Goal: Task Accomplishment & Management: Use online tool/utility

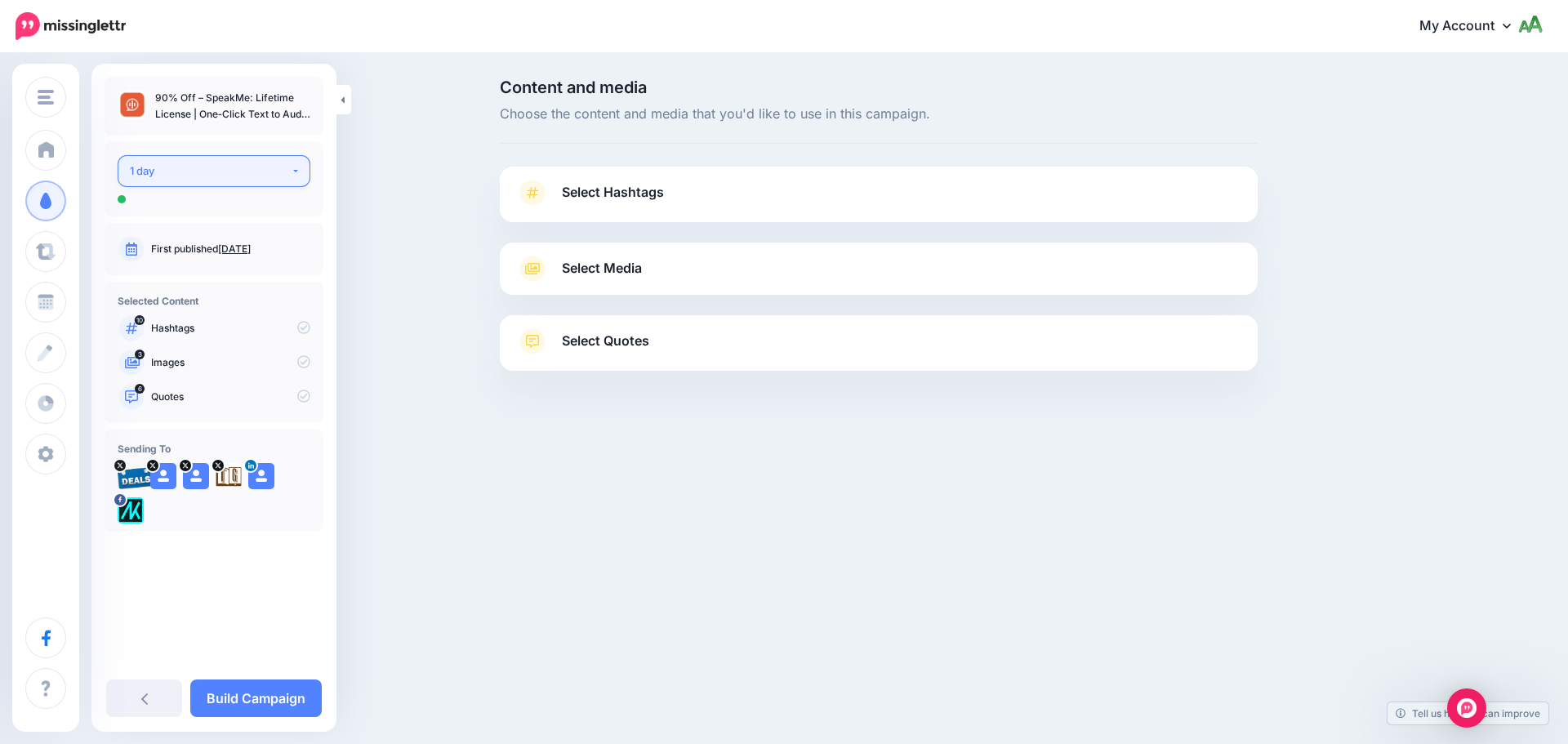
click at [240, 174] on div "1 day" at bounding box center [210, 171] width 161 height 18
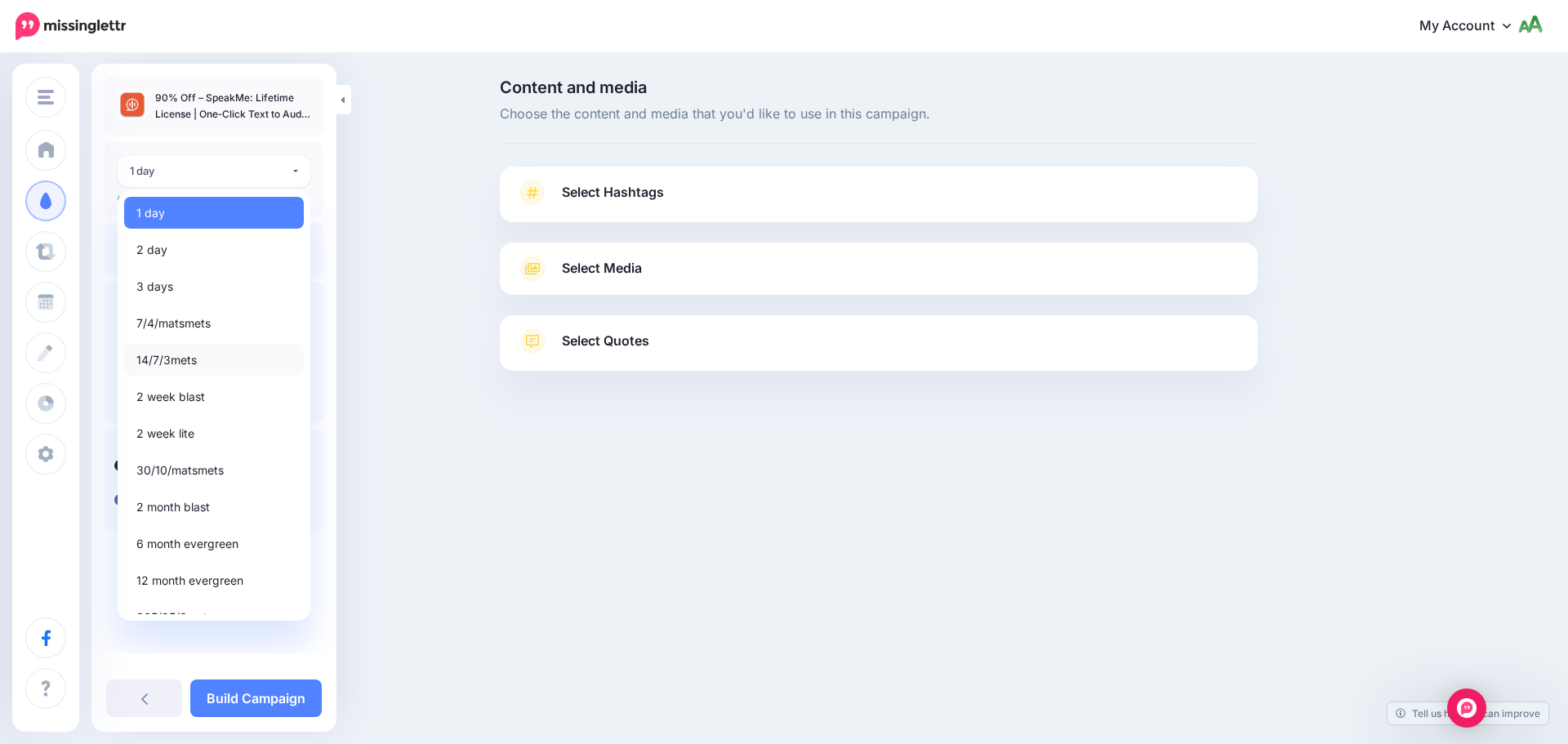
click at [190, 366] on span "14/7/3mets" at bounding box center [166, 359] width 61 height 19
select select "*****"
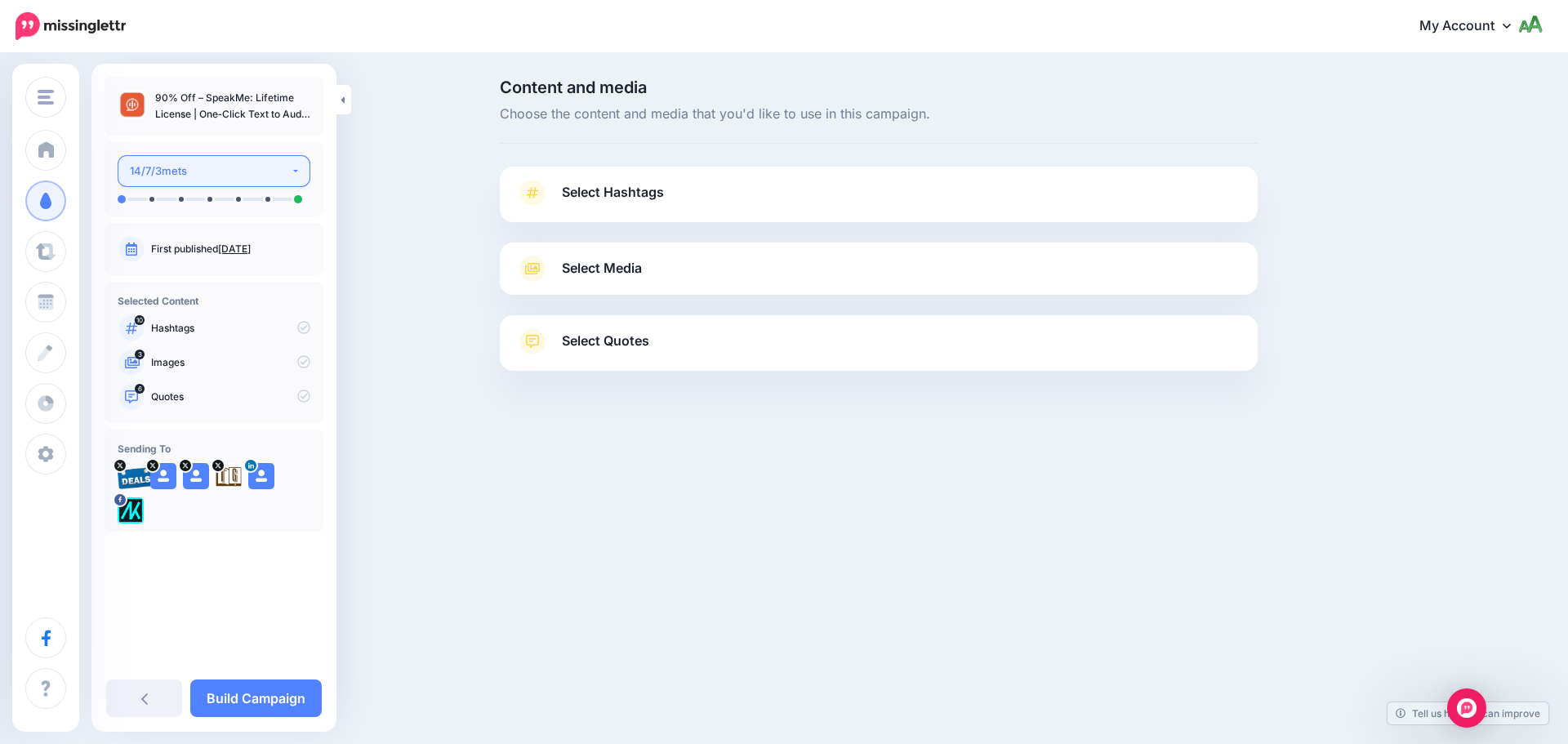
click at [294, 176] on button "14/7/3mets" at bounding box center [214, 171] width 193 height 32
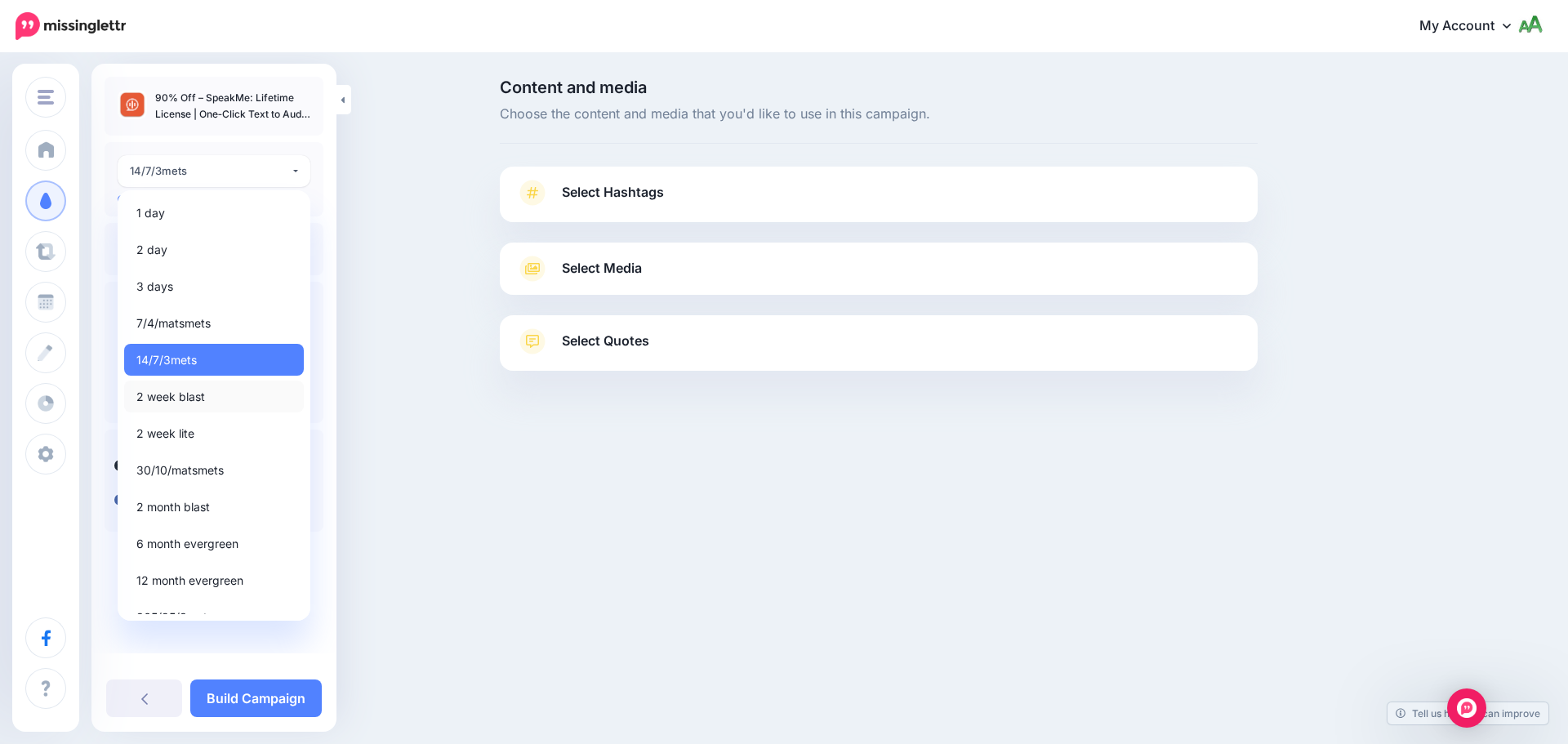
click at [205, 400] on link "2 week blast" at bounding box center [214, 396] width 179 height 32
select select "*****"
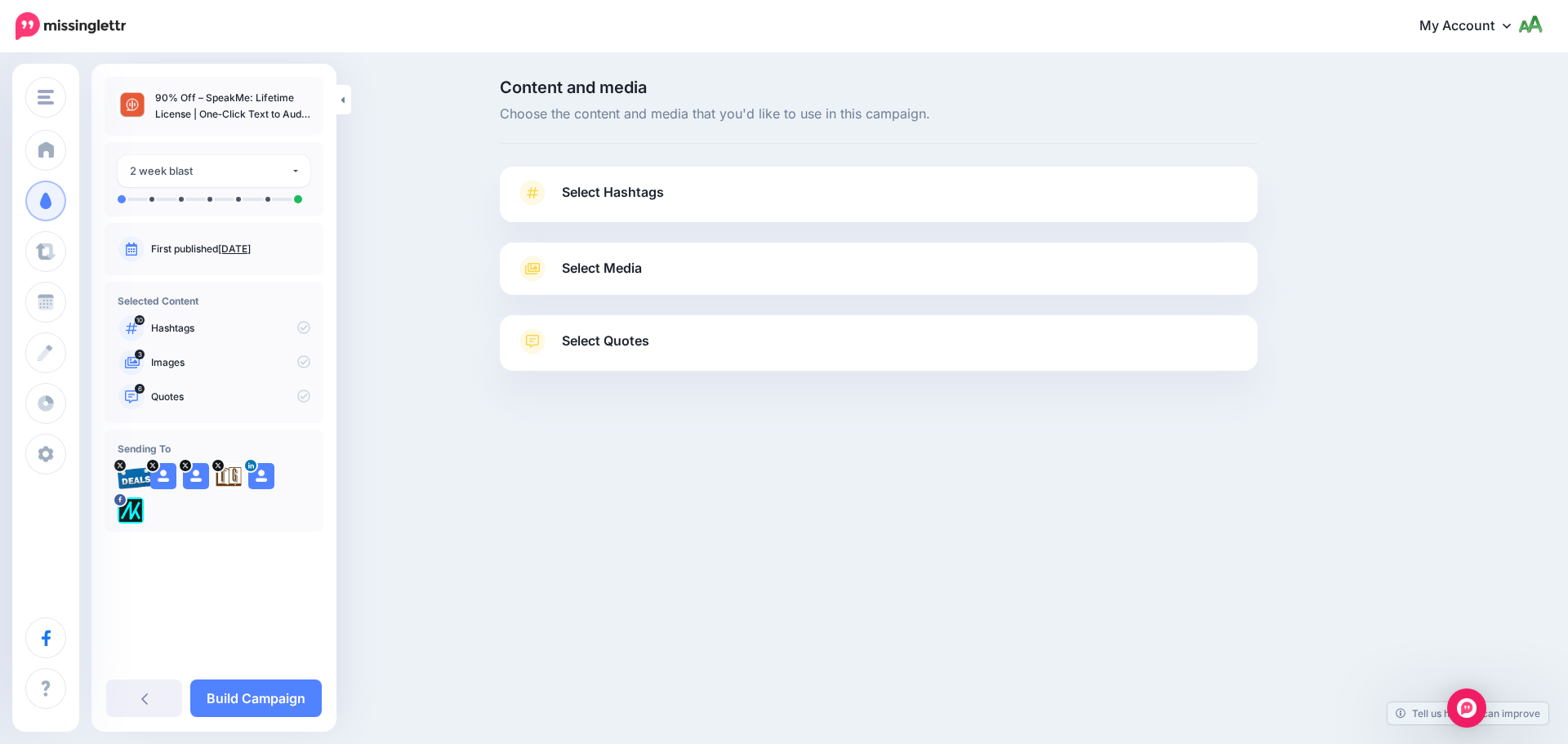
click at [618, 195] on span "Select Hashtags" at bounding box center [613, 192] width 102 height 22
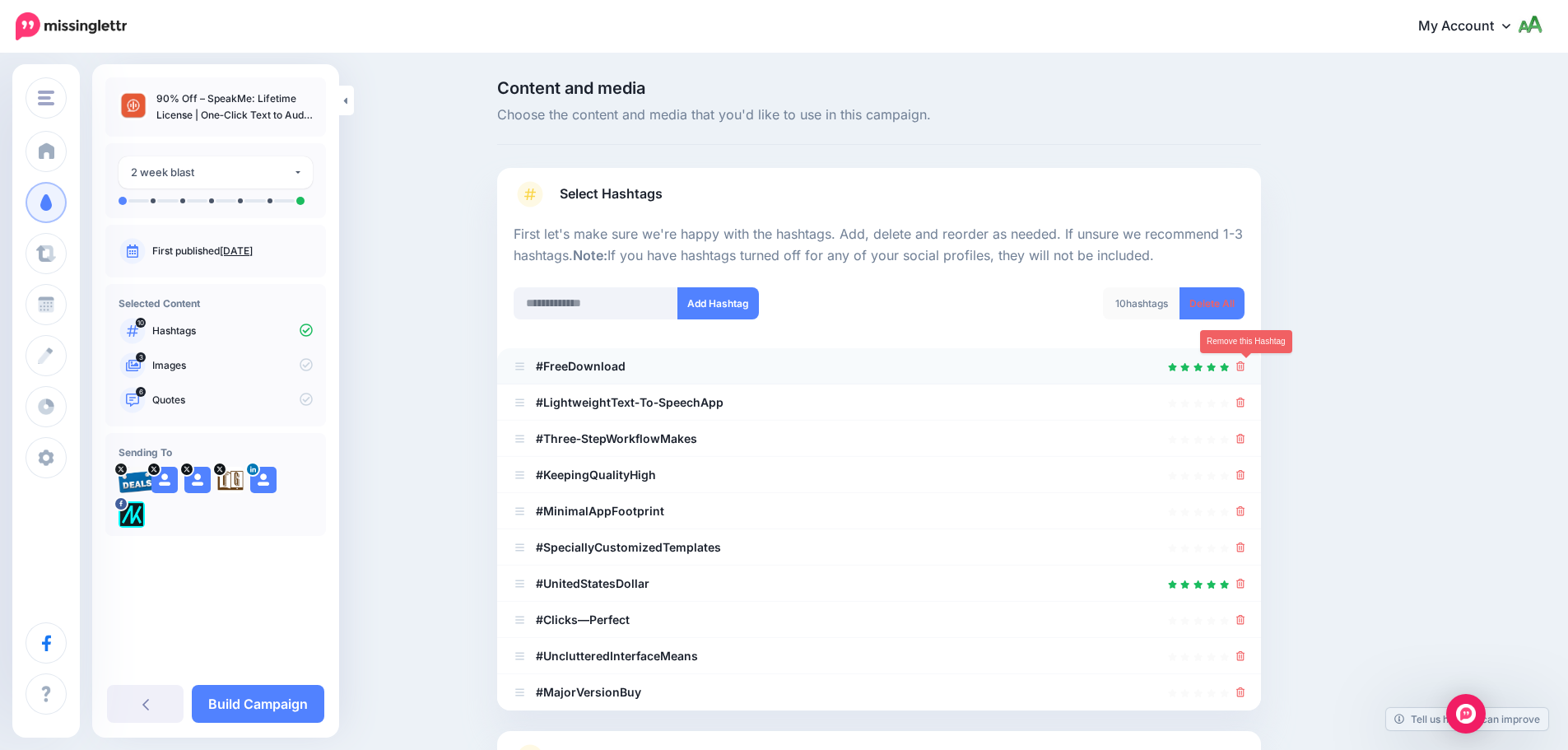
click at [1244, 367] on icon at bounding box center [1241, 366] width 9 height 10
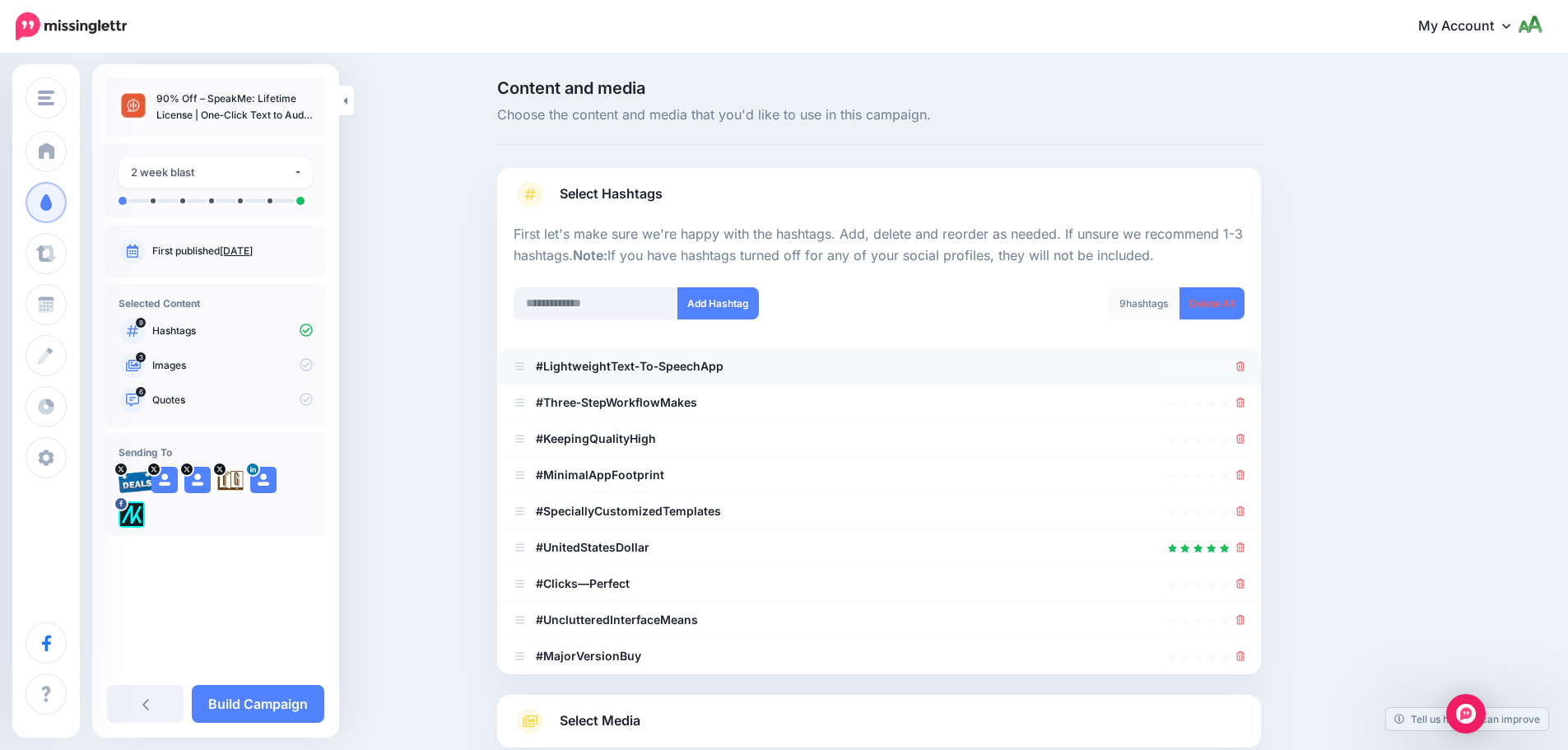
click at [1245, 375] on div at bounding box center [1241, 366] width 9 height 19
click at [1245, 366] on icon at bounding box center [1241, 366] width 9 height 10
click at [1245, 403] on icon at bounding box center [1241, 402] width 9 height 10
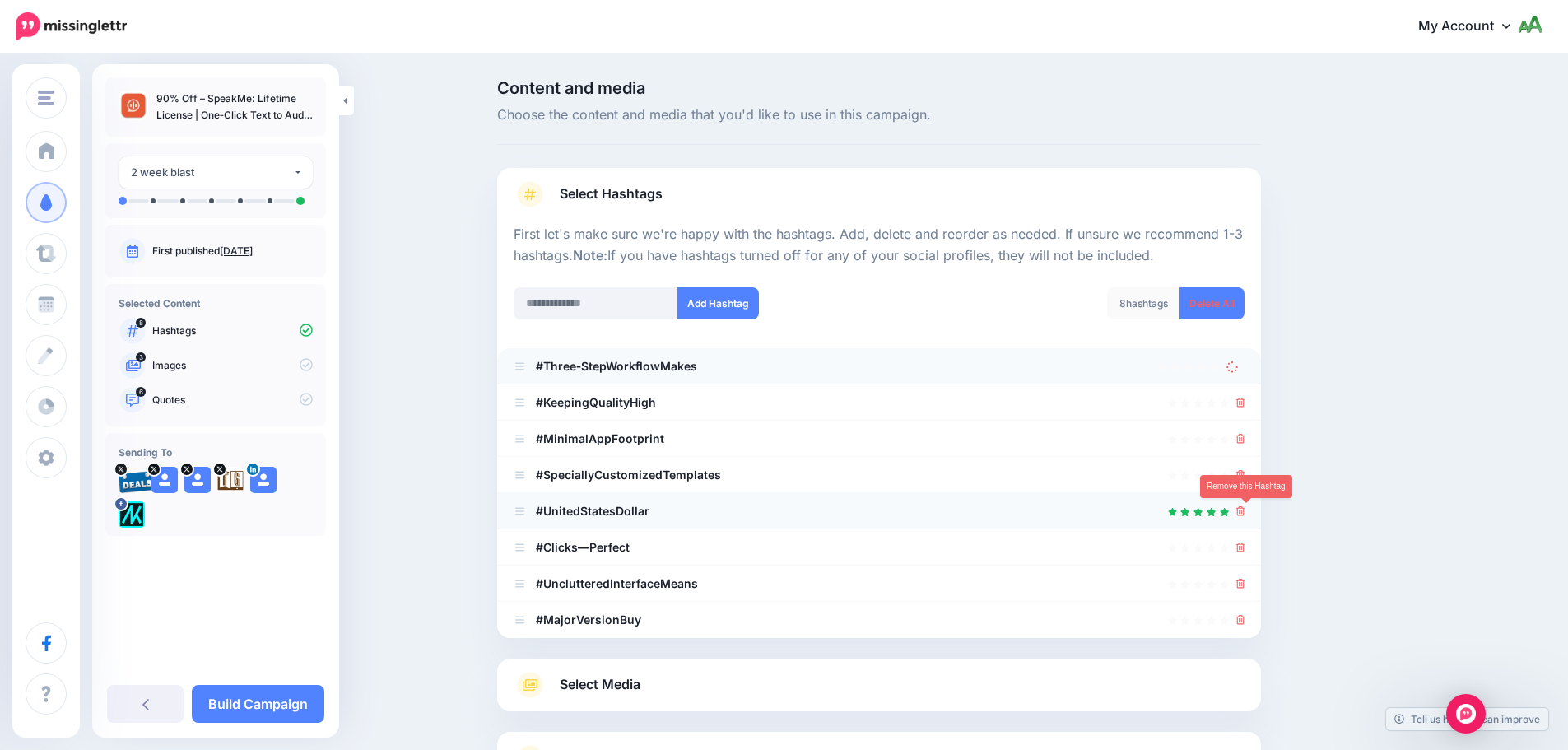
click at [1245, 510] on icon at bounding box center [1241, 511] width 9 height 10
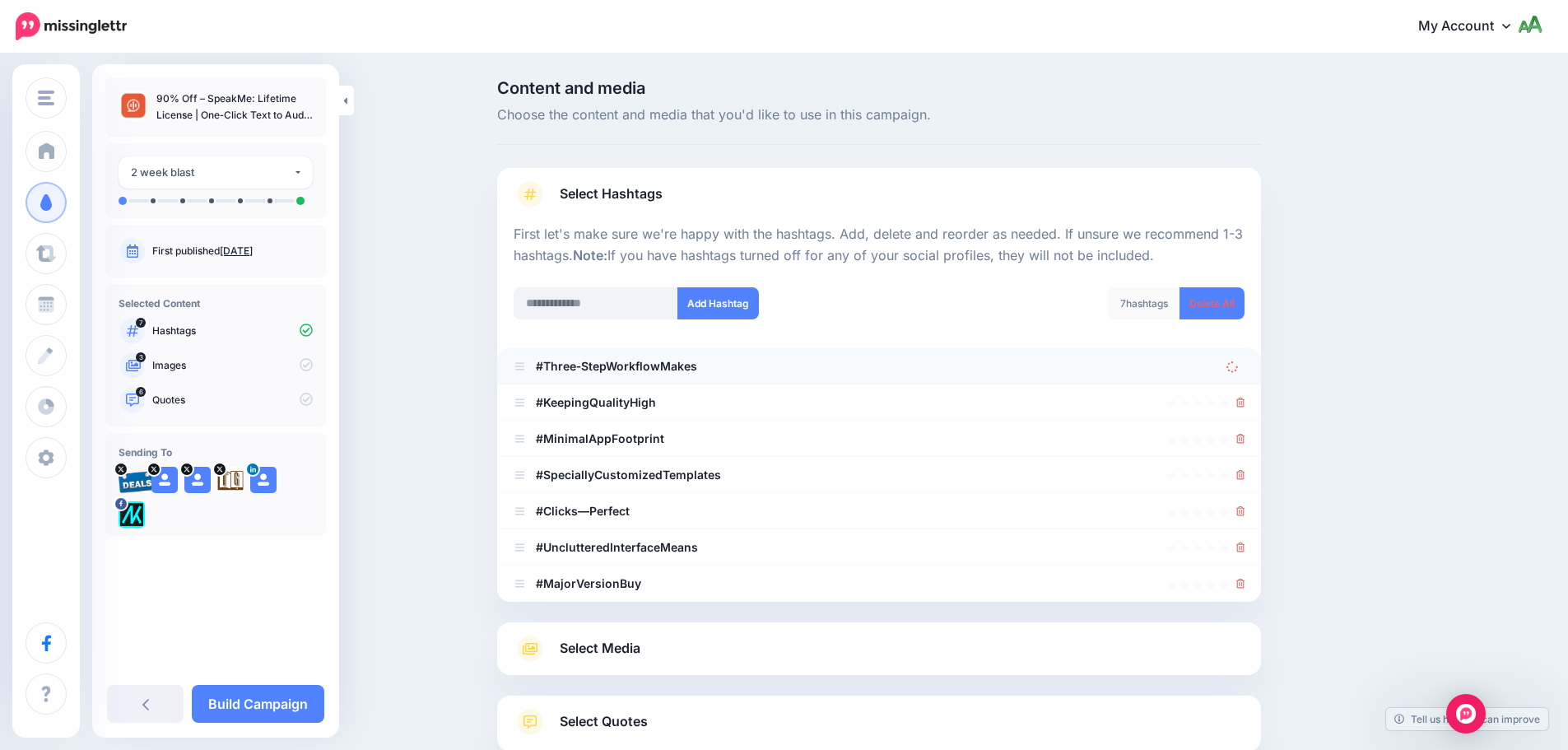
click at [1239, 369] on icon at bounding box center [1232, 365] width 13 height 13
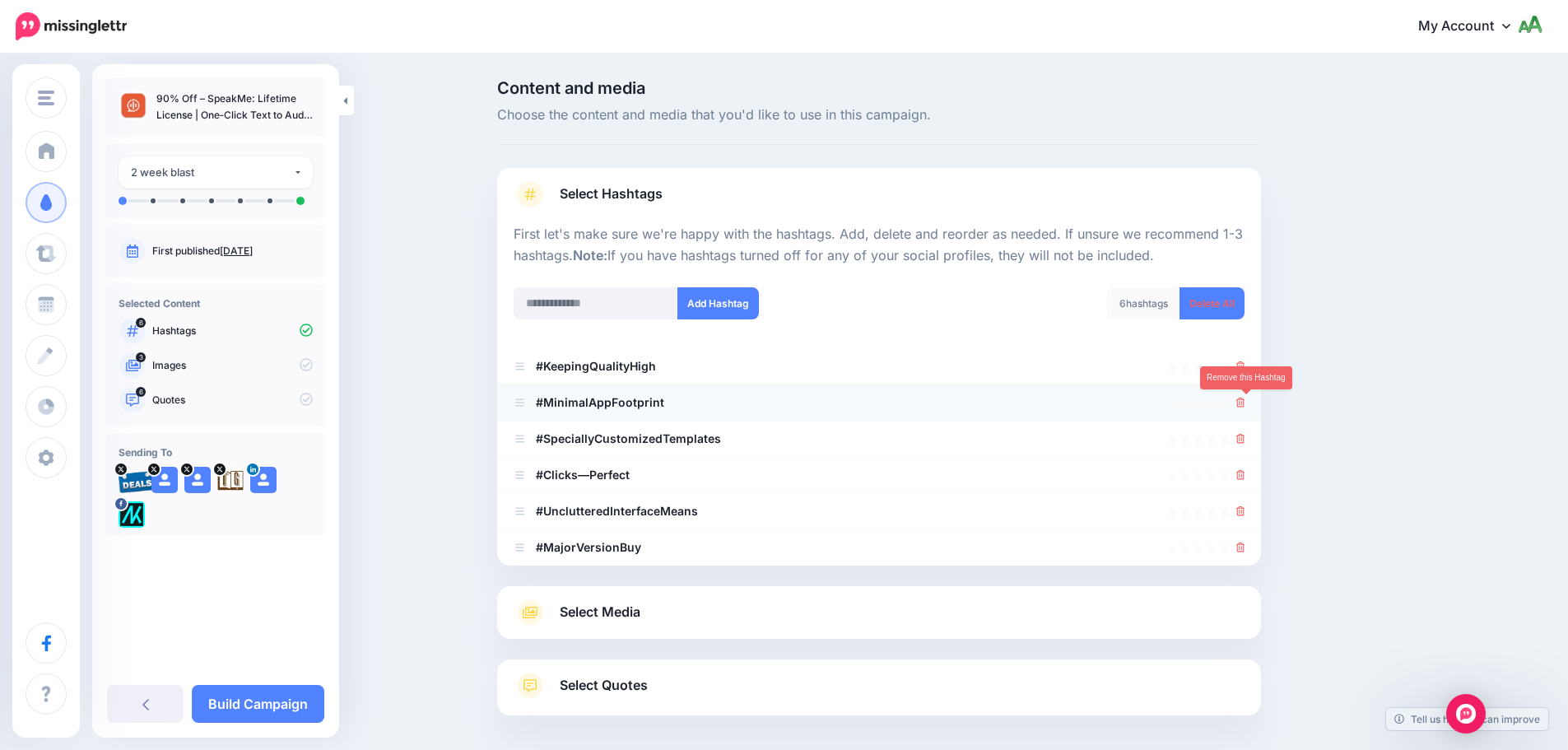
click at [1245, 400] on icon at bounding box center [1241, 402] width 9 height 10
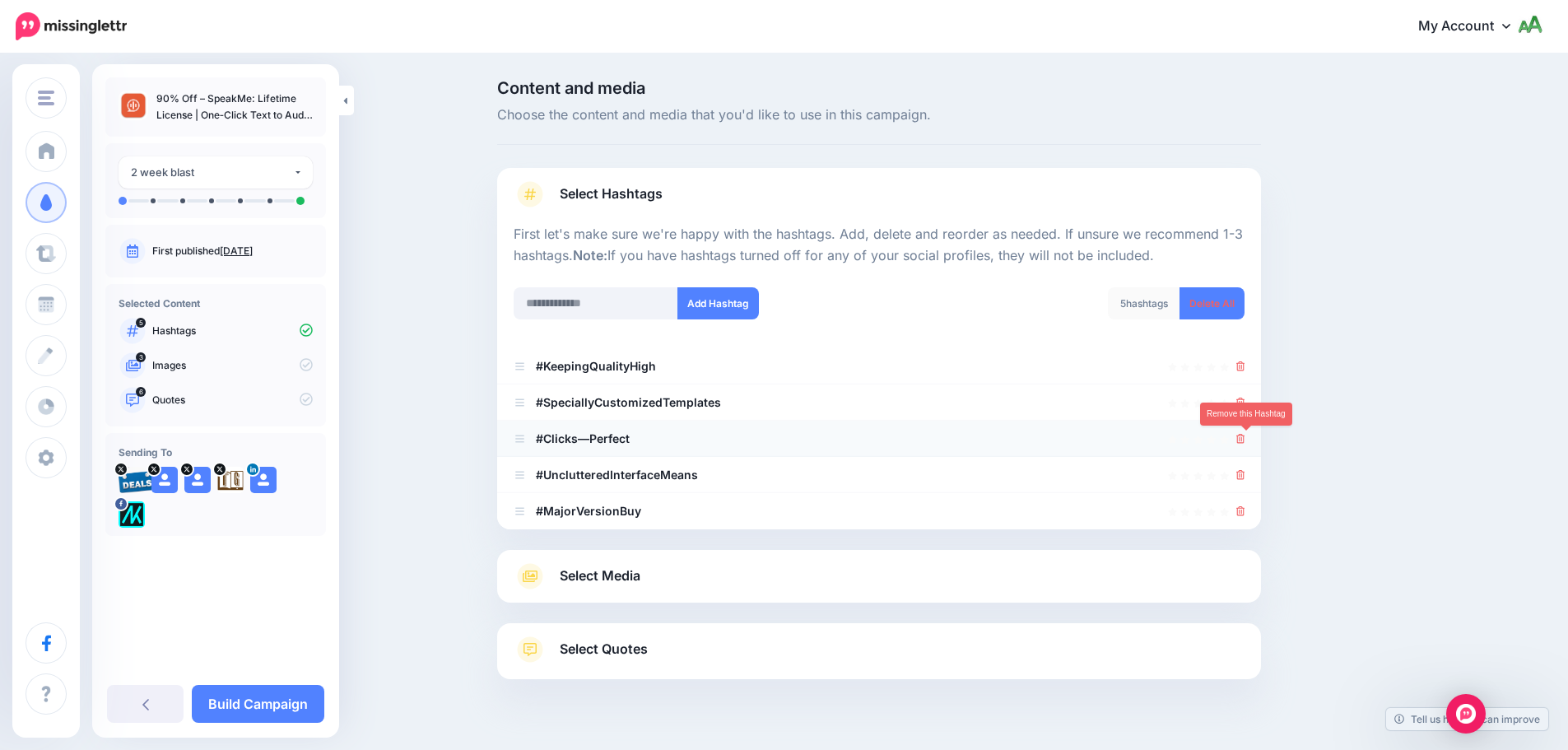
click at [1245, 439] on icon at bounding box center [1241, 439] width 9 height 10
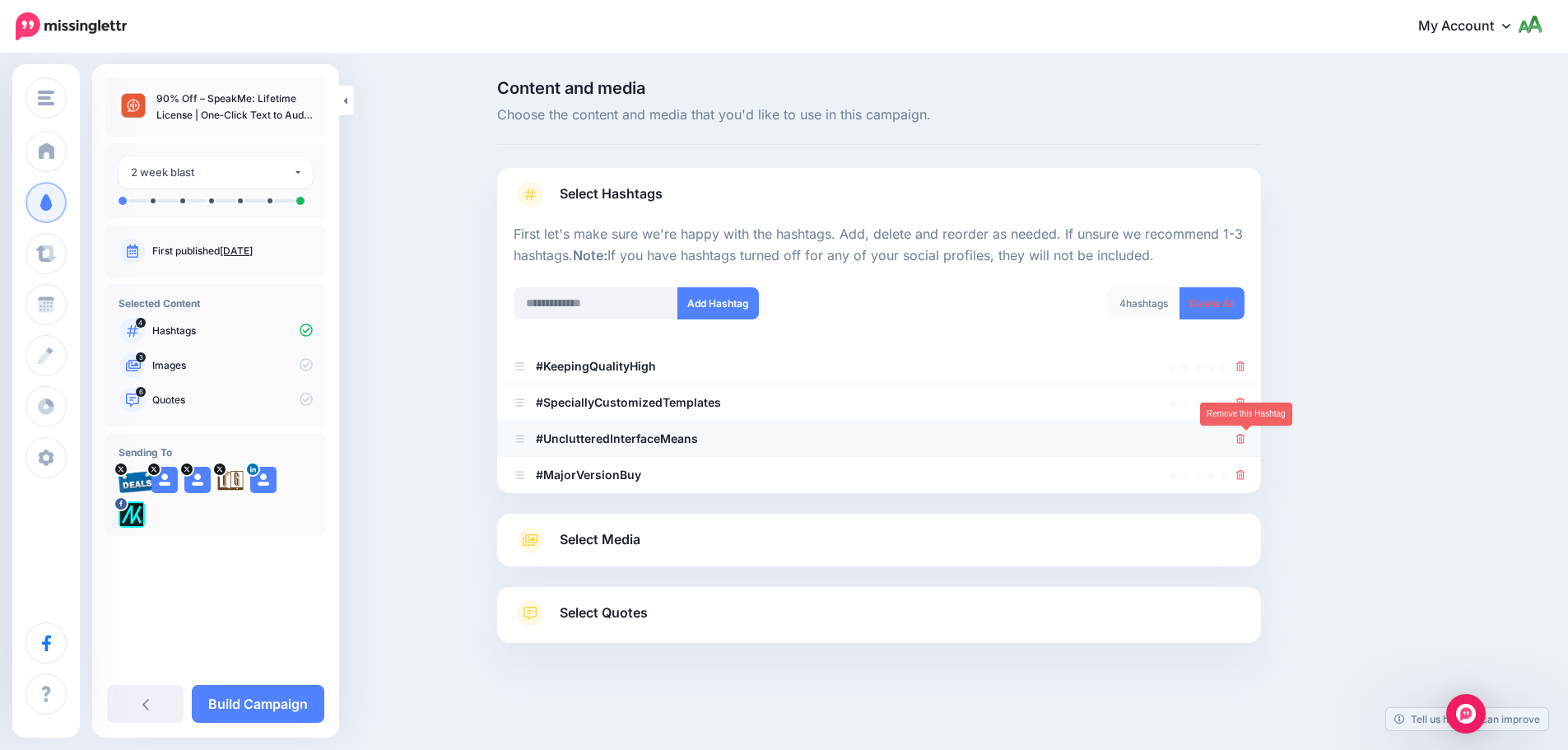
click at [1245, 439] on icon at bounding box center [1241, 439] width 9 height 10
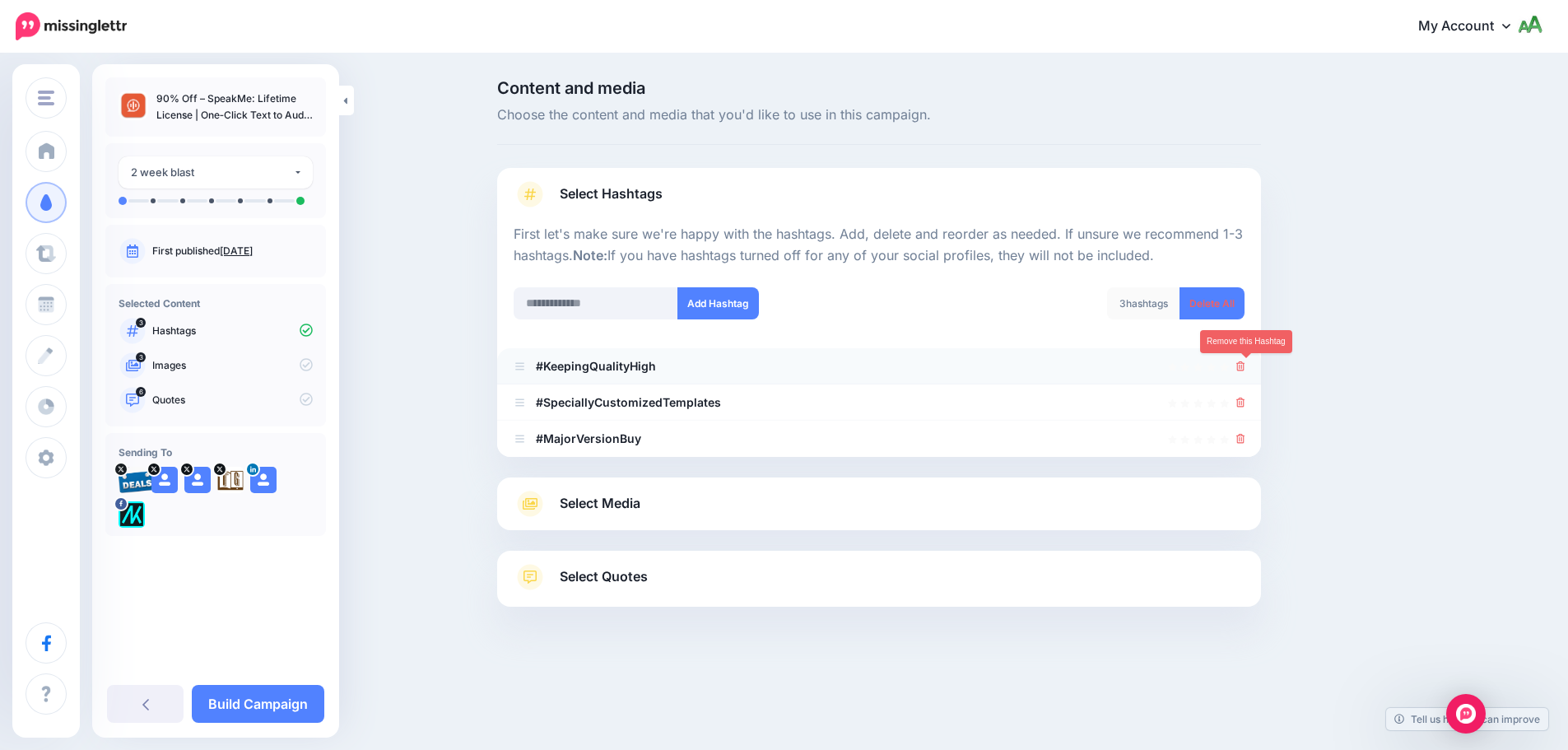
click at [1245, 365] on icon at bounding box center [1241, 366] width 9 height 10
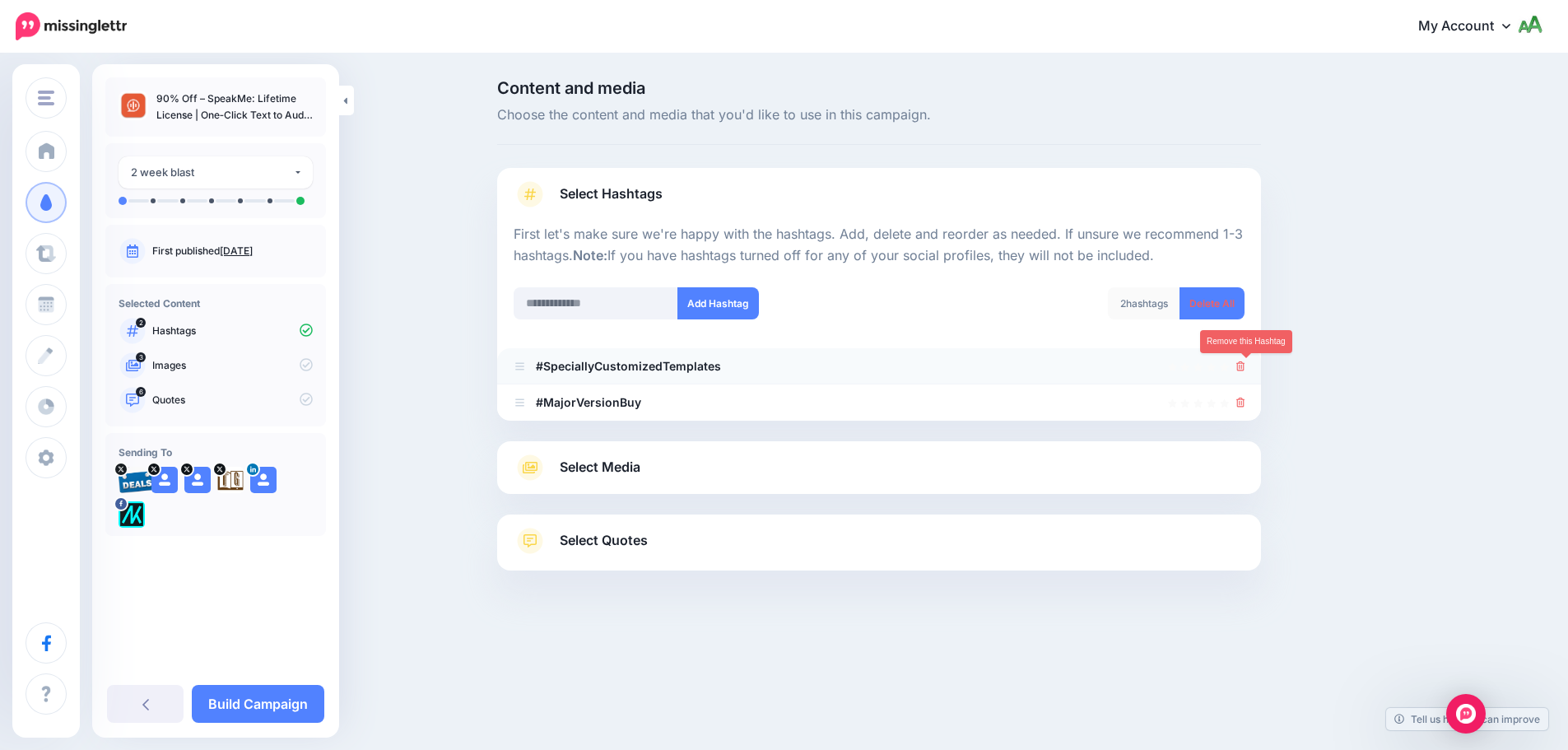
click at [1245, 367] on icon at bounding box center [1241, 366] width 9 height 10
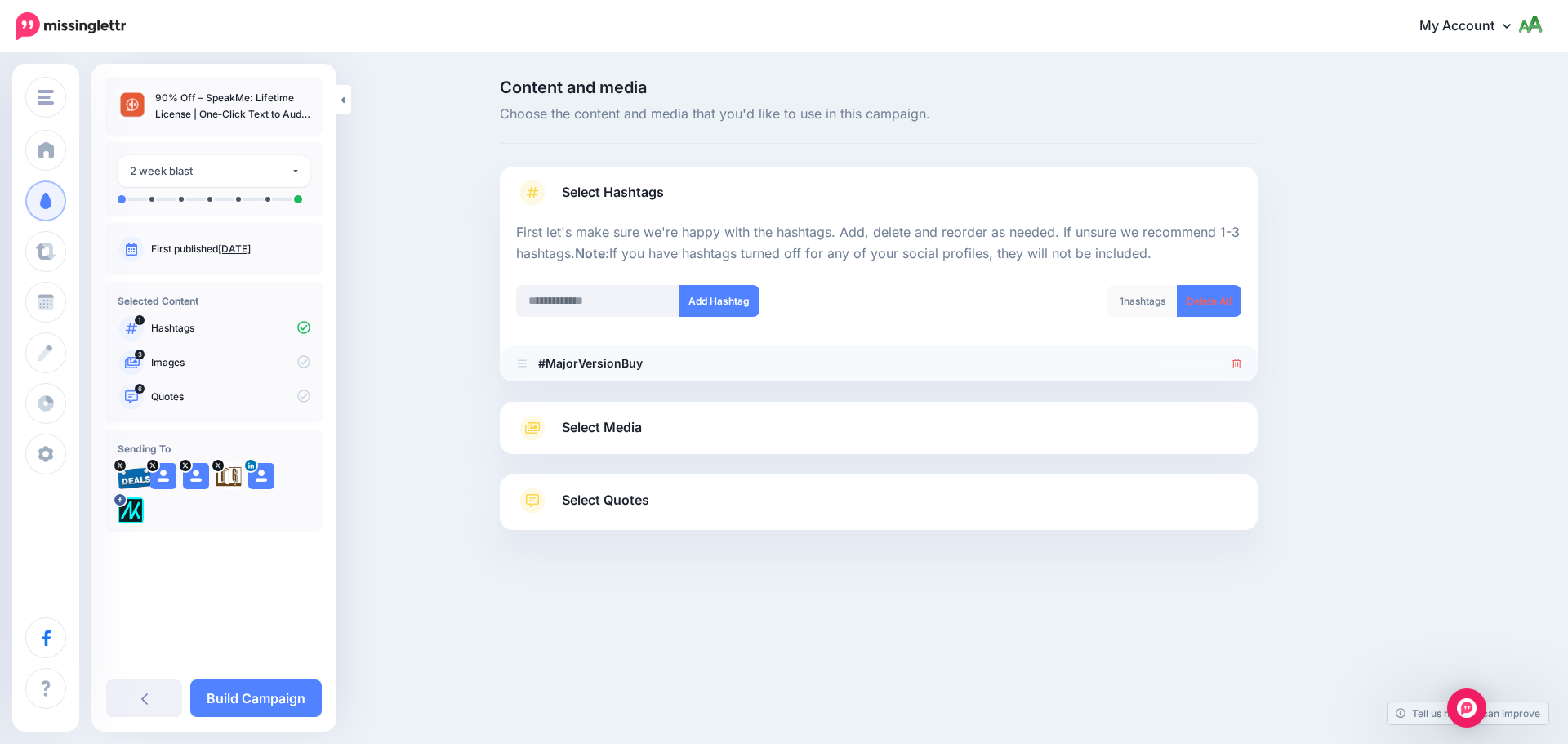
click at [1242, 365] on li "#MajorVersionBuy" at bounding box center [879, 362] width 757 height 36
click at [1238, 365] on icon at bounding box center [1236, 363] width 9 height 10
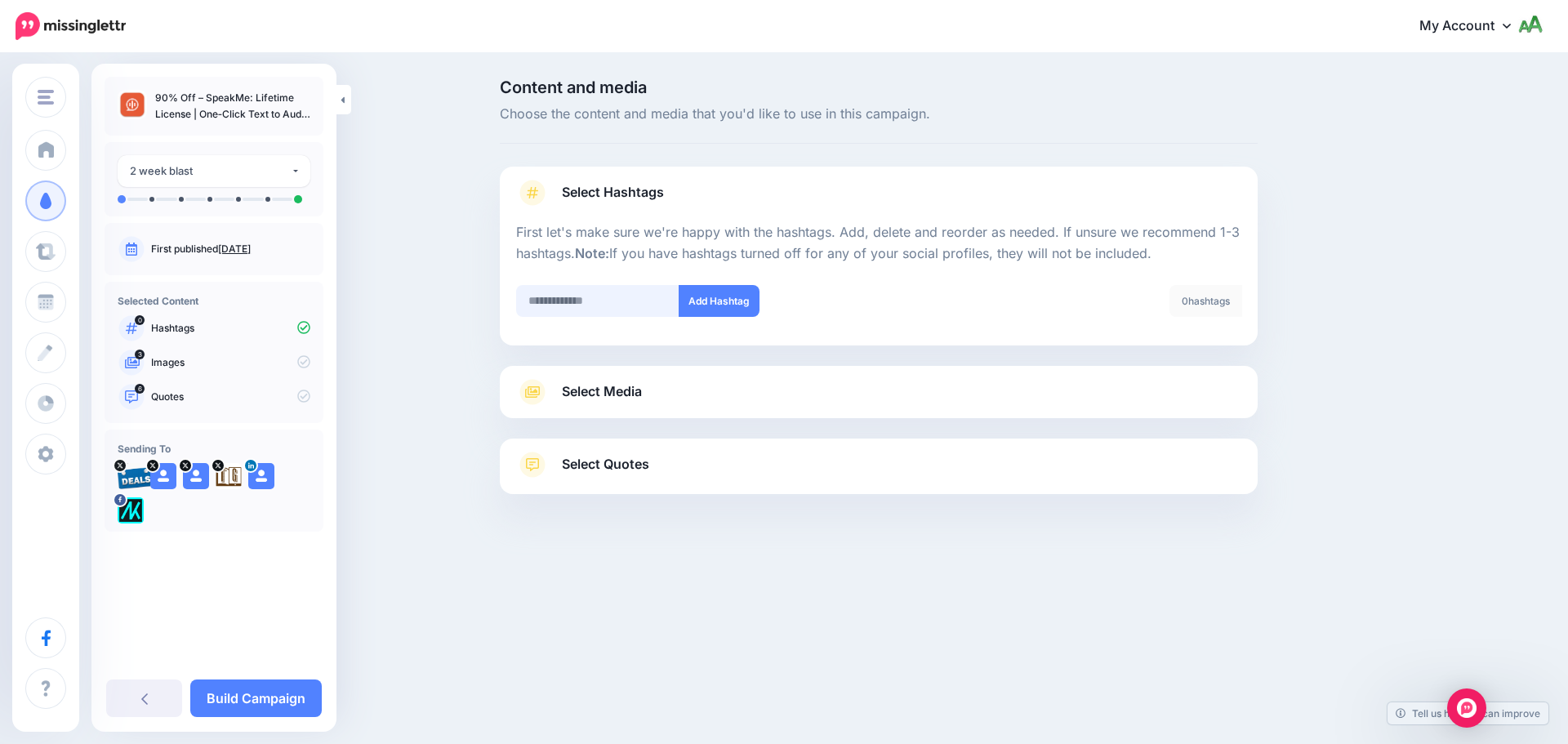
click at [620, 297] on input "text" at bounding box center [597, 301] width 163 height 32
type input "******"
click at [714, 312] on button "Add Hashtag" at bounding box center [719, 301] width 81 height 32
click at [607, 296] on input "text" at bounding box center [597, 301] width 163 height 32
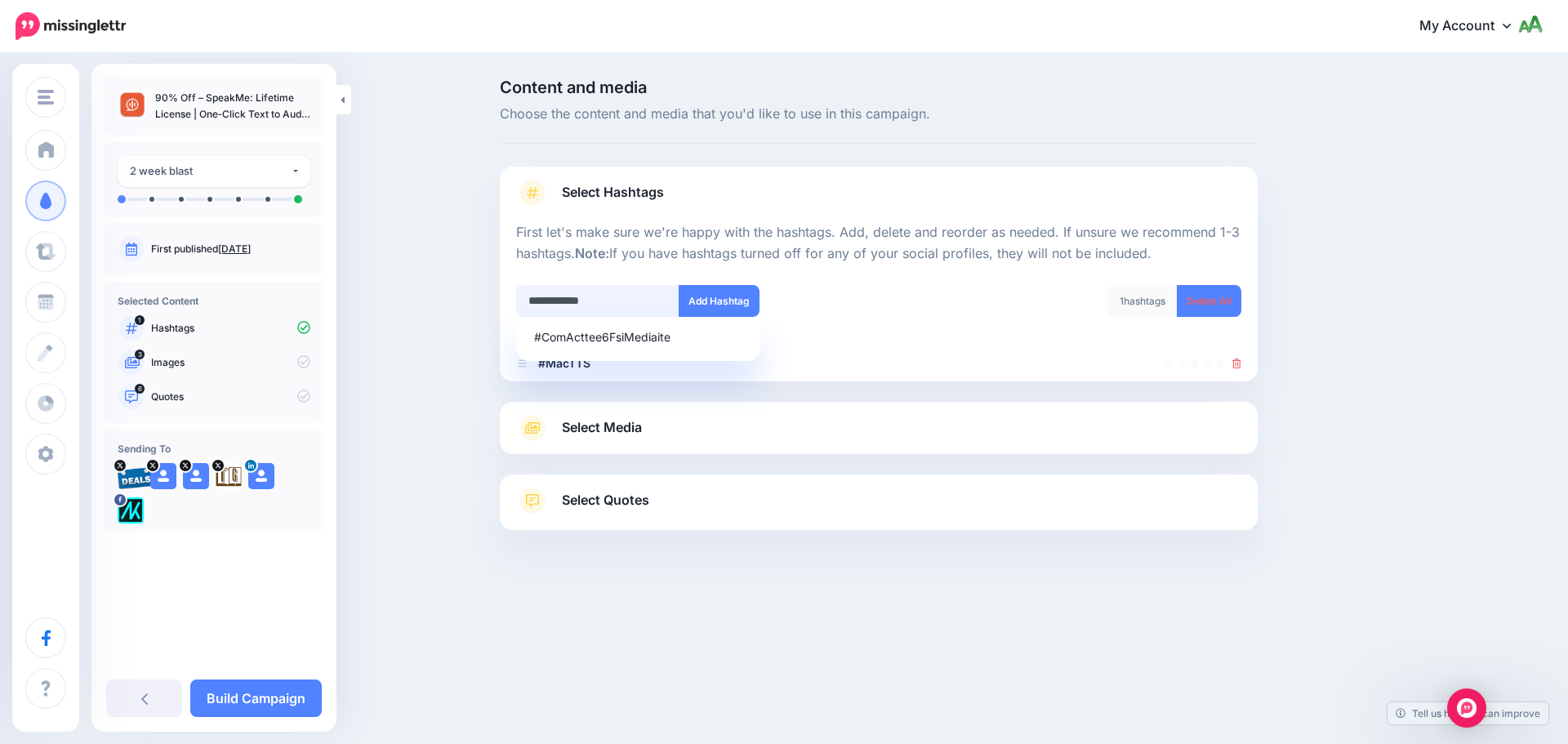
type input "**********"
click at [857, 298] on div "**********" at bounding box center [690, 301] width 350 height 32
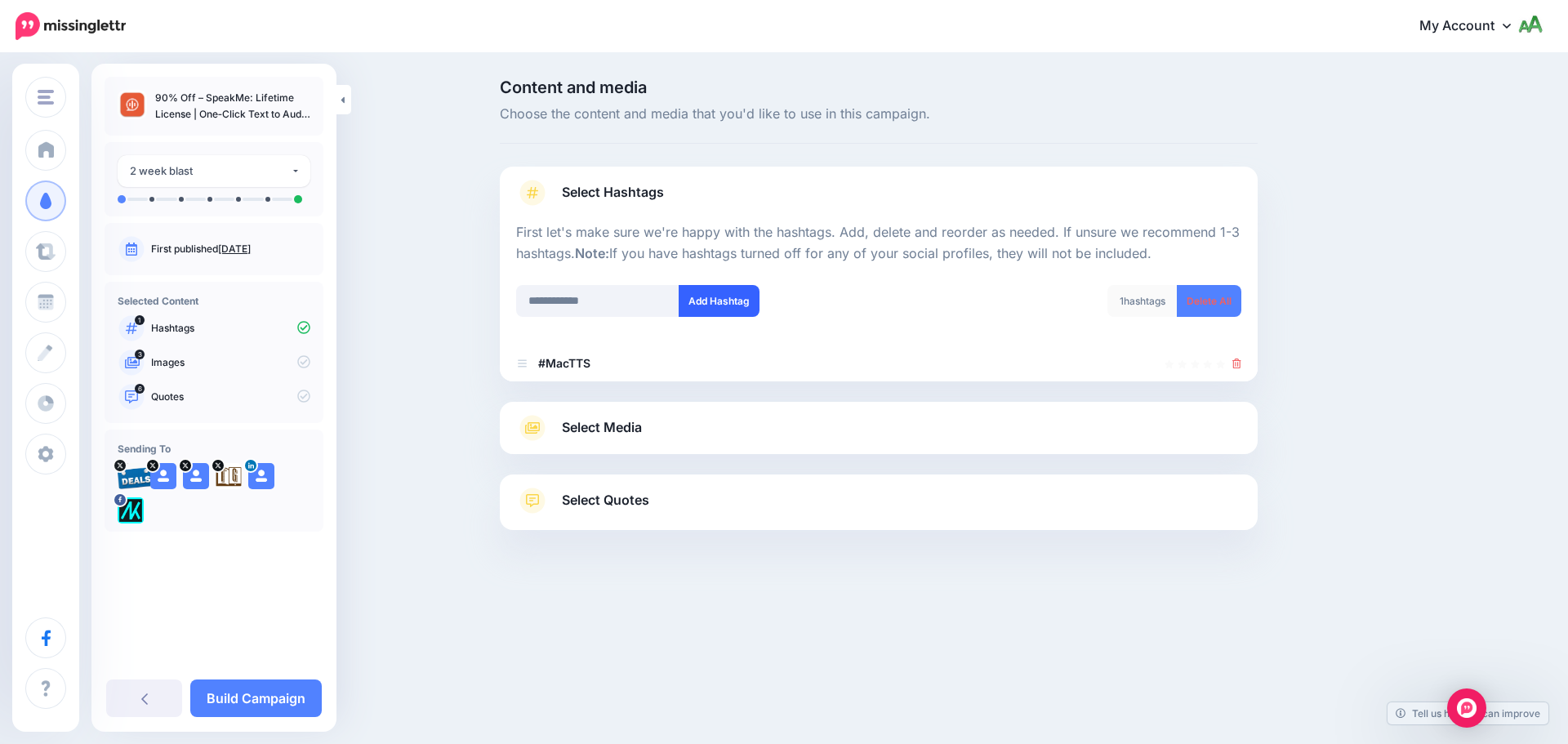
click at [717, 294] on button "Add Hashtag" at bounding box center [719, 301] width 81 height 32
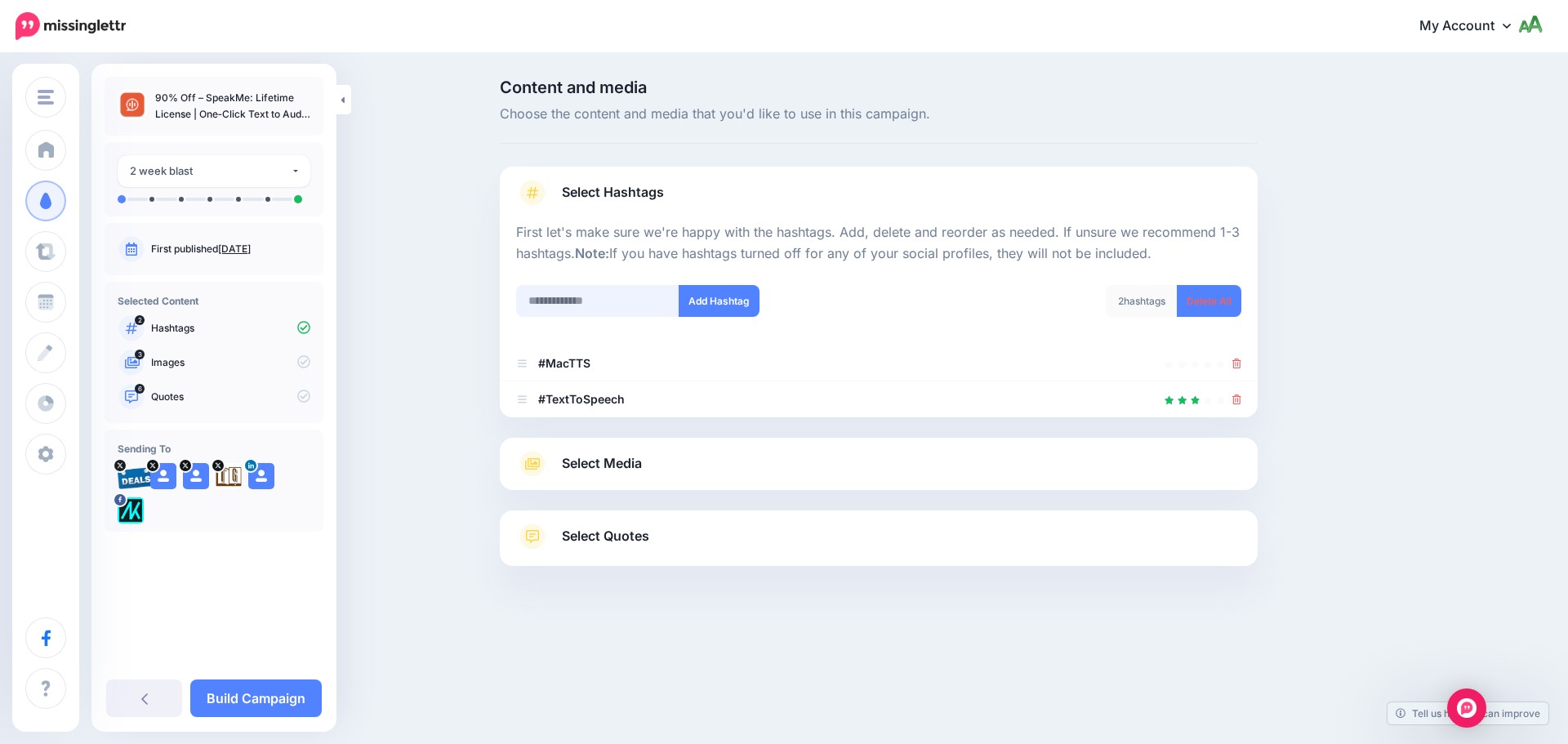
click at [633, 294] on input "text" at bounding box center [597, 301] width 163 height 32
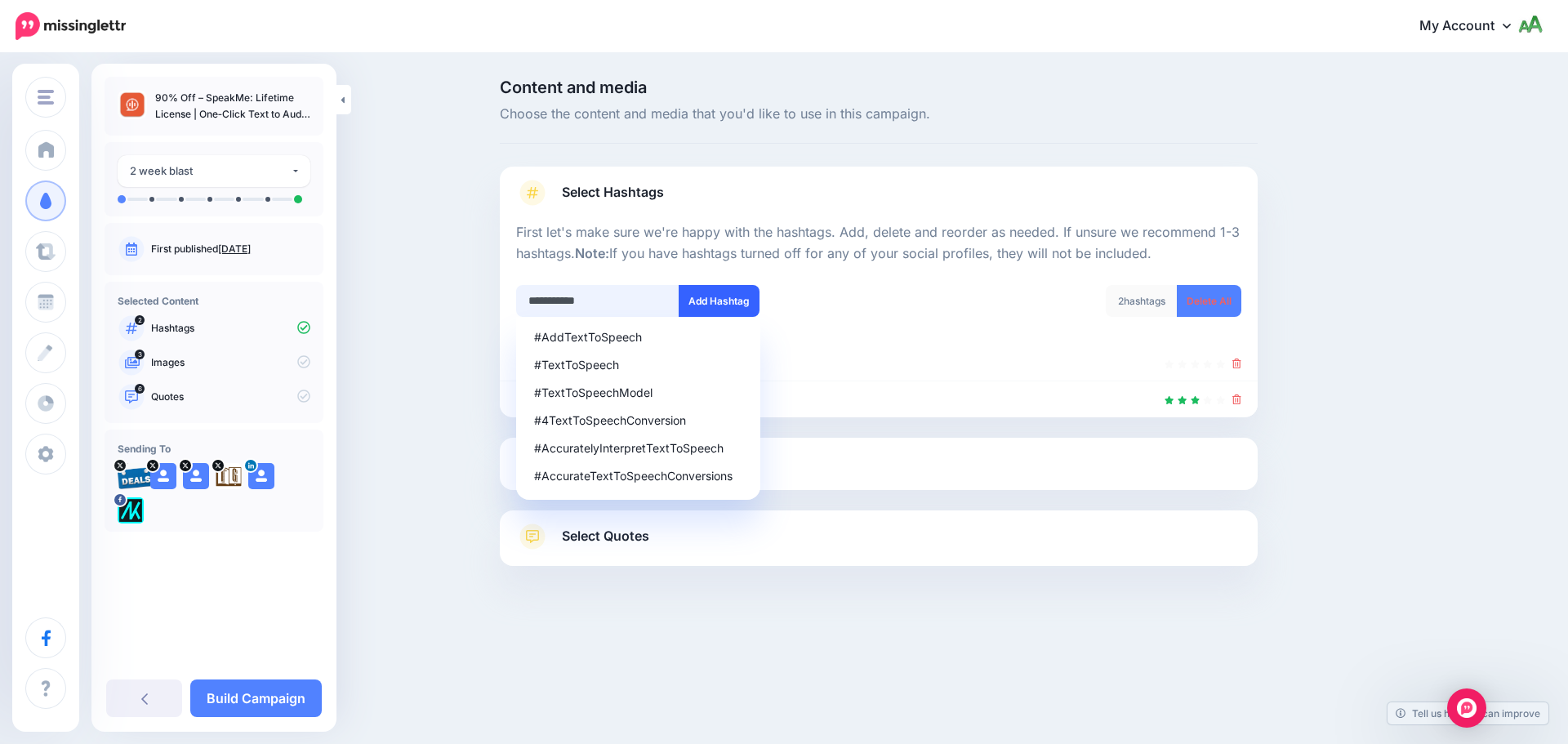
type input "**********"
click at [747, 302] on button "Add Hashtag" at bounding box center [719, 301] width 81 height 32
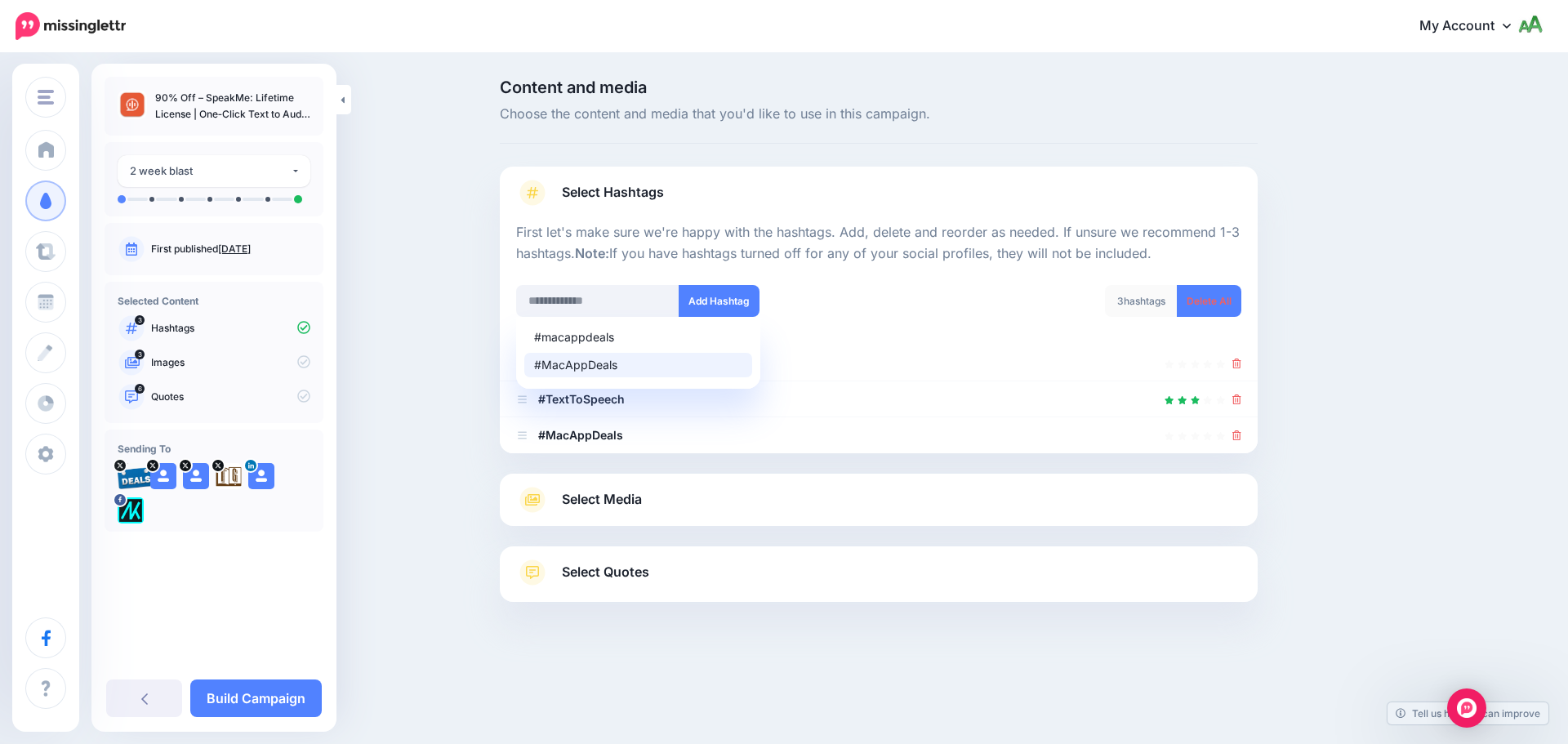
click at [580, 366] on div "#MacAppDeals" at bounding box center [638, 365] width 208 height 12
type input "**********"
click at [737, 297] on button "Add Hashtag" at bounding box center [719, 301] width 81 height 32
click at [889, 283] on div at bounding box center [878, 275] width 725 height 20
click at [890, 259] on p "First let's make sure we're happy with the hashtags. Add, delete and reorder as…" at bounding box center [878, 243] width 725 height 42
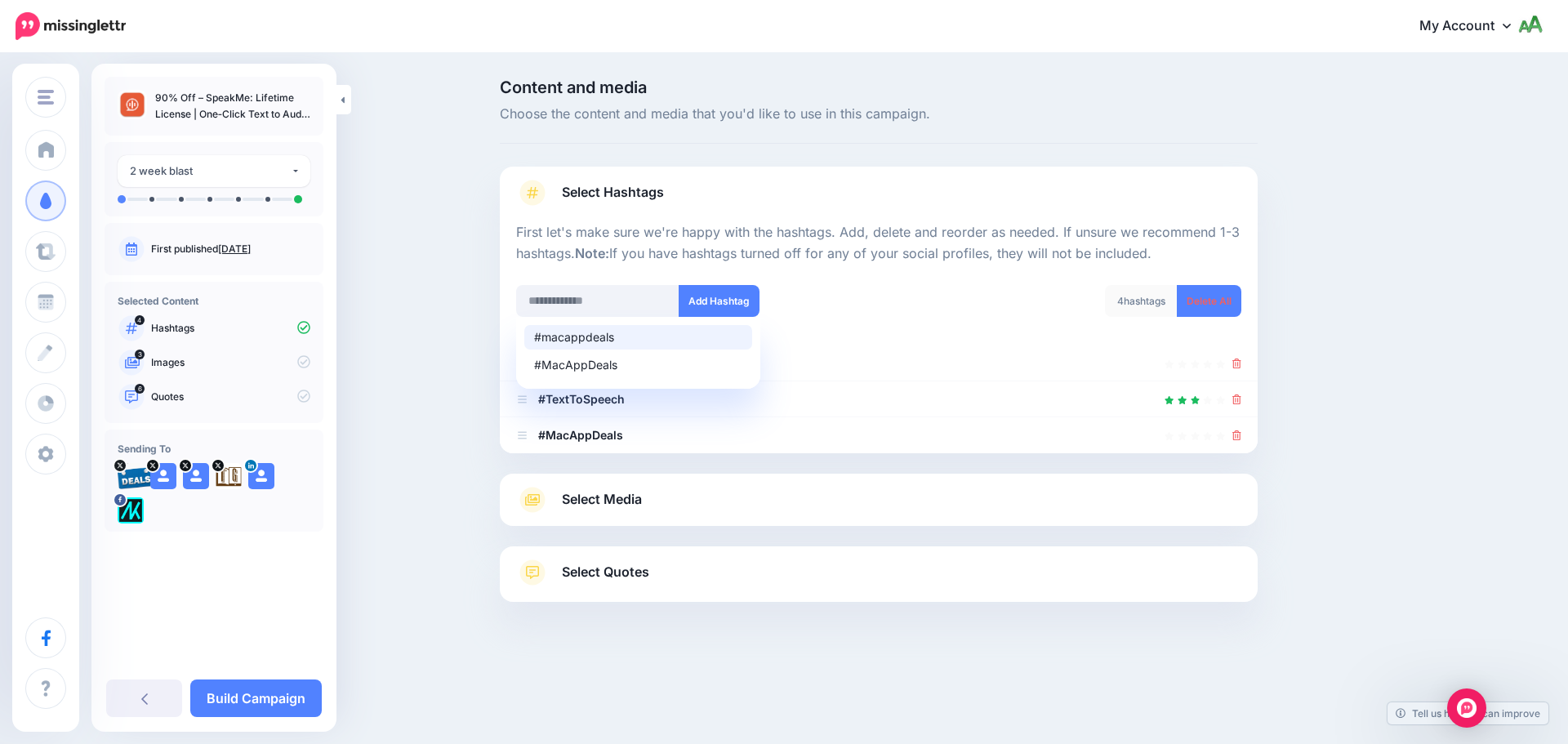
click at [1366, 395] on div "Content and media Choose the content and media that you'd like to use in this c…" at bounding box center [957, 381] width 939 height 604
click at [671, 499] on link "Select Media" at bounding box center [878, 499] width 725 height 26
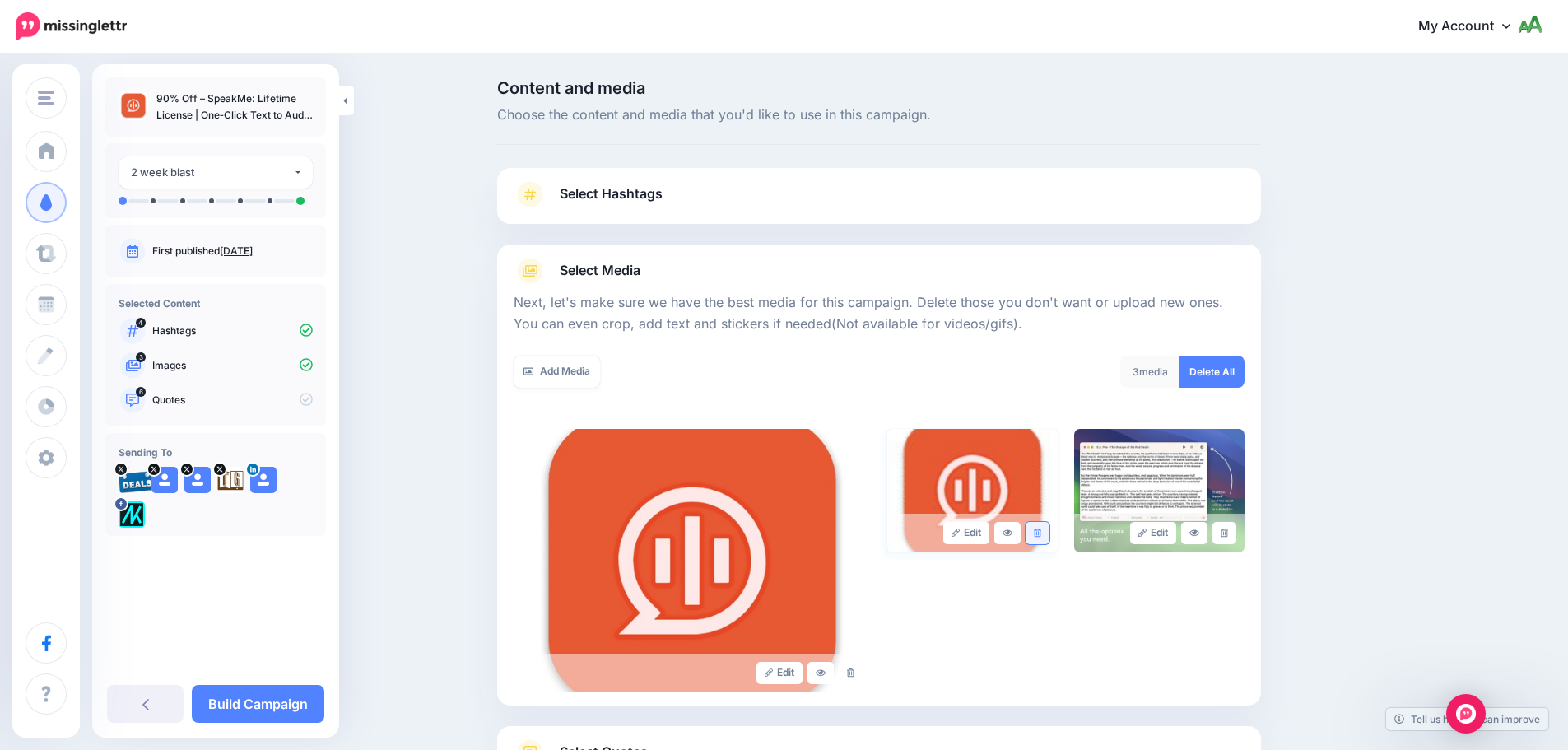
click at [1041, 536] on icon at bounding box center [1038, 532] width 8 height 9
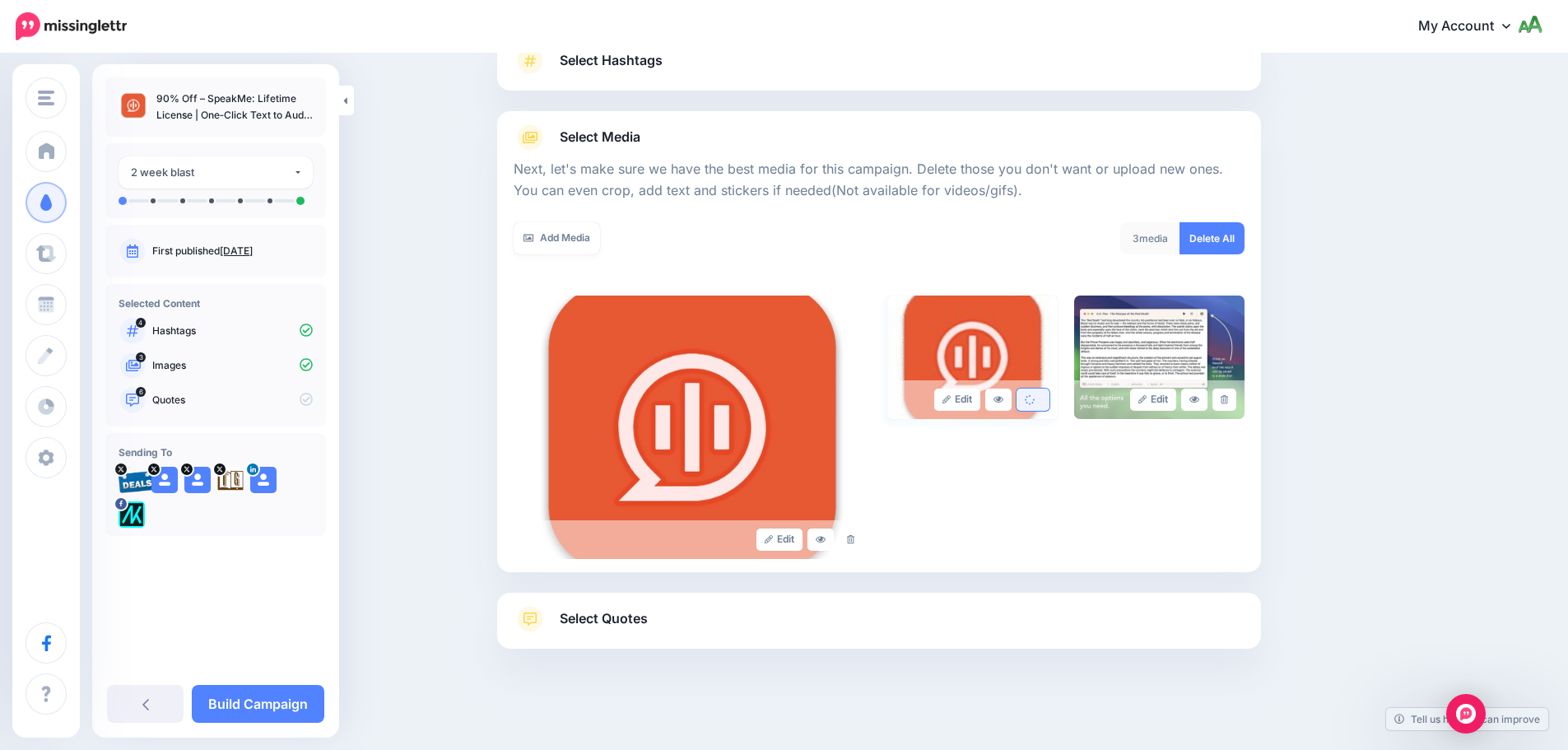
scroll to position [139, 0]
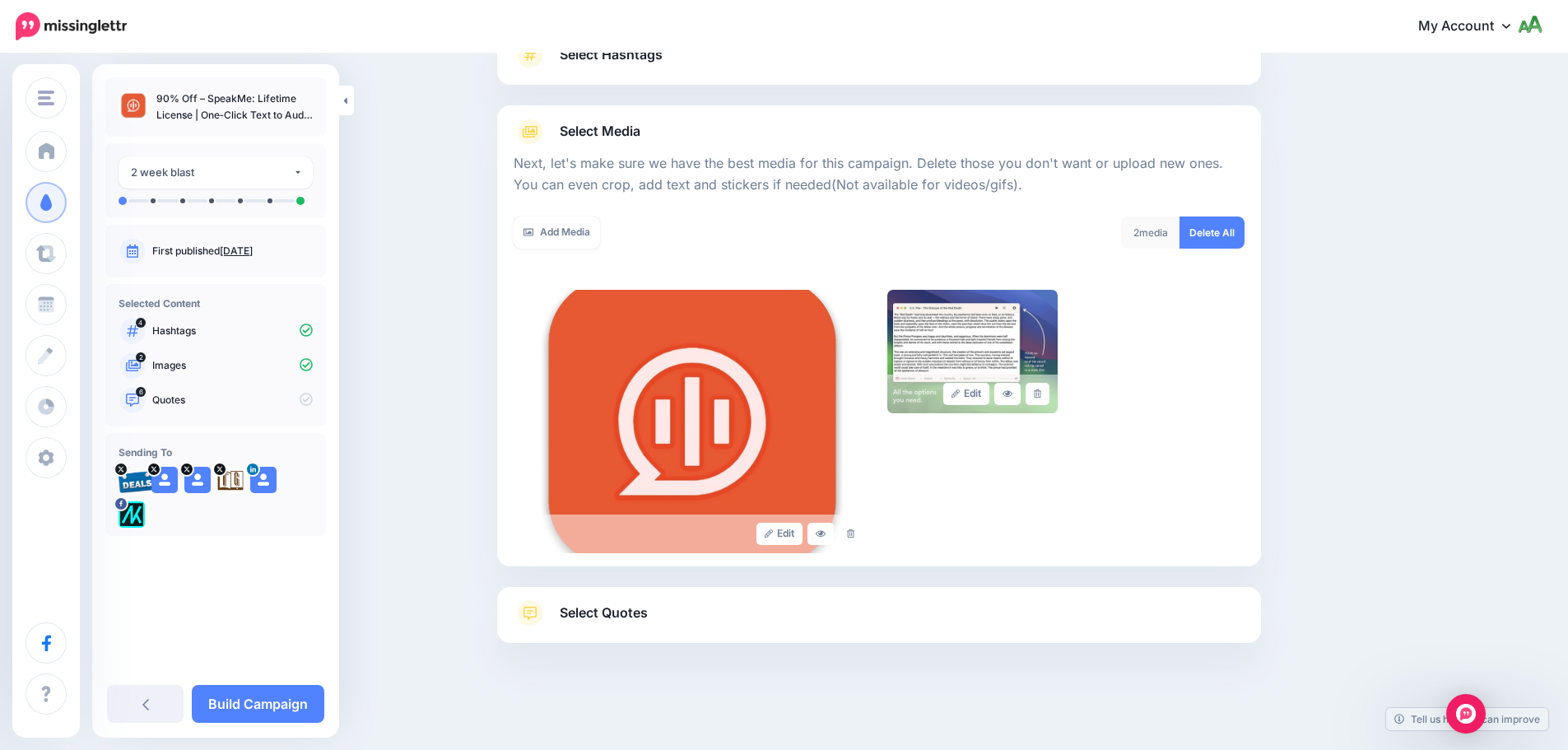
click at [795, 620] on link "Select Quotes" at bounding box center [879, 622] width 731 height 43
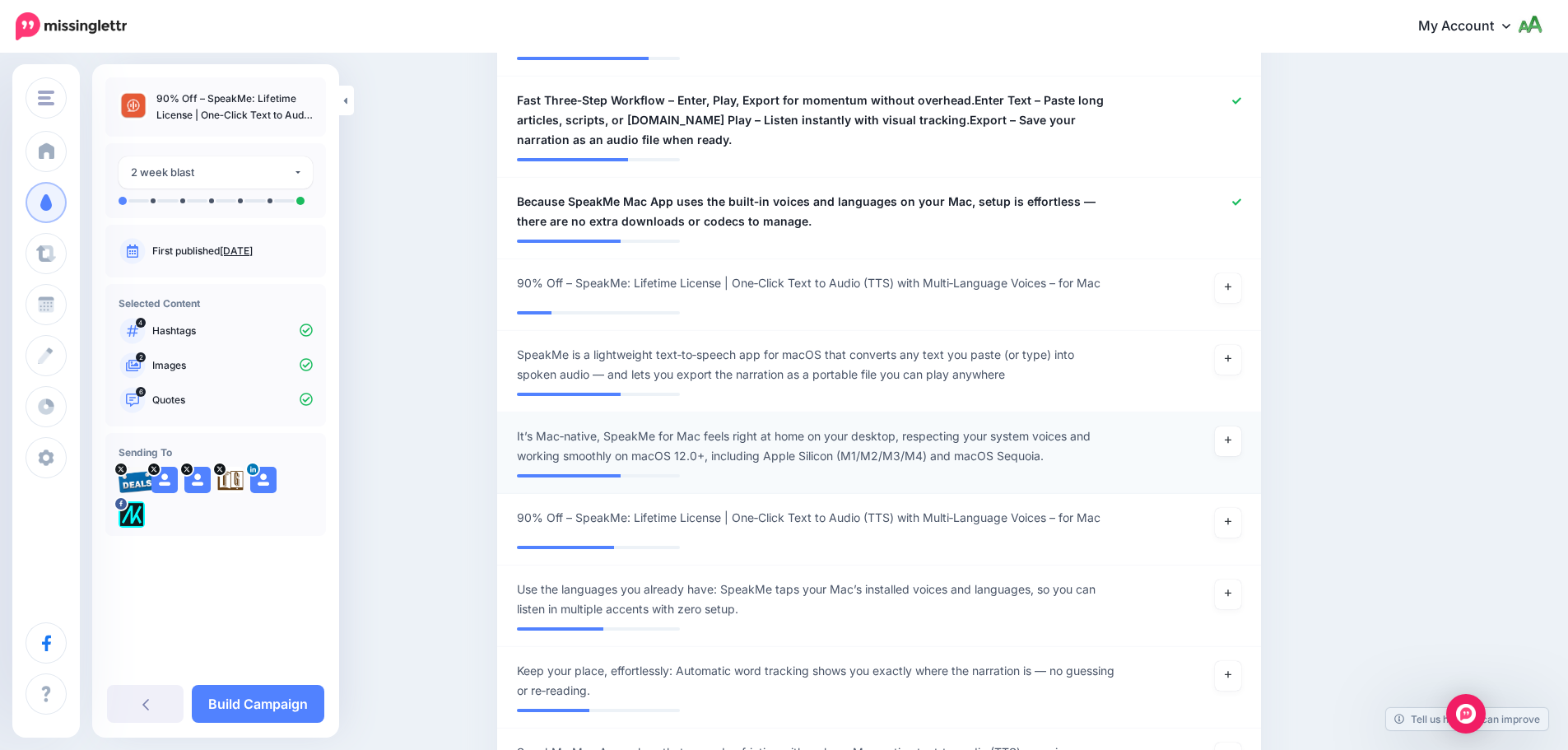
scroll to position [1210, 0]
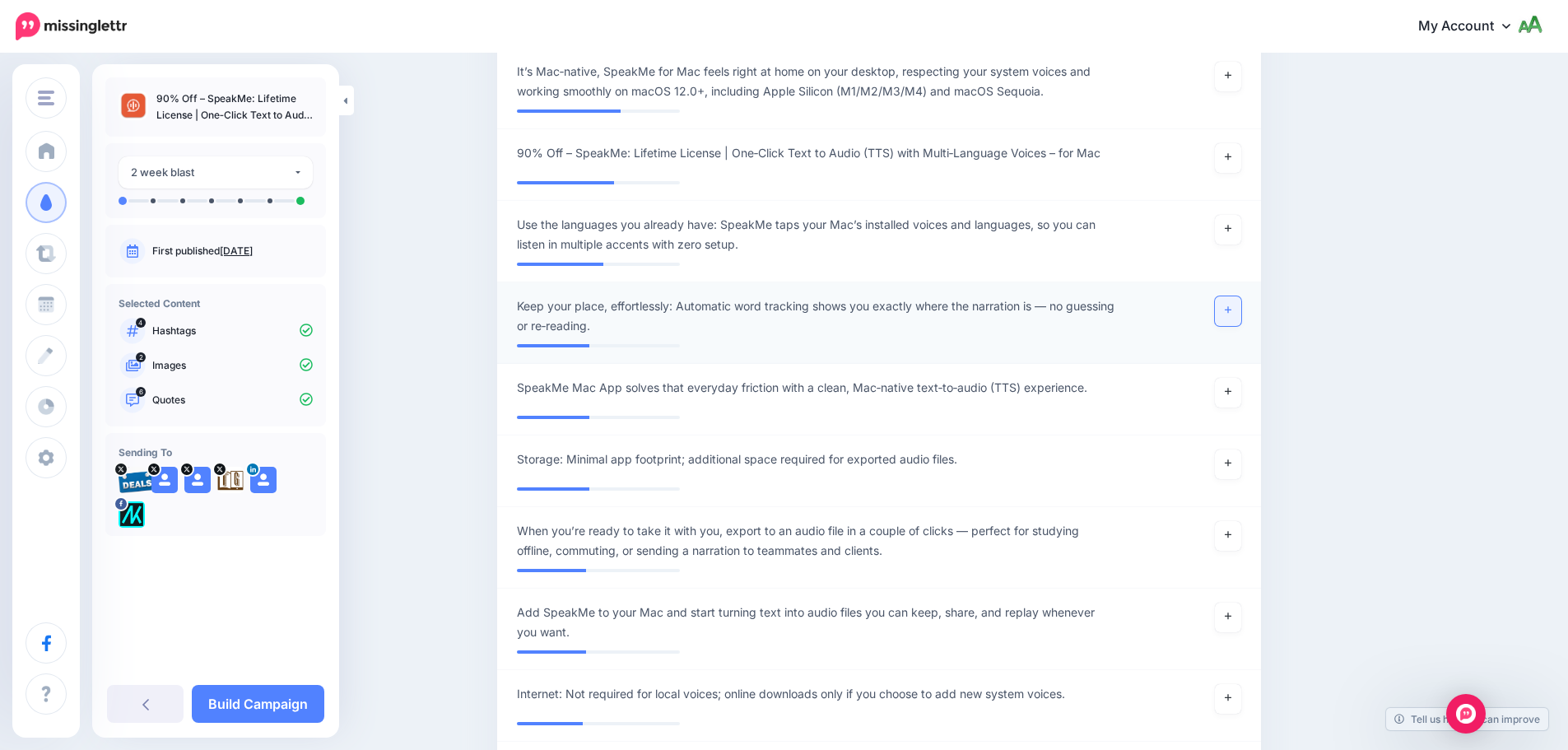
click at [1242, 304] on link at bounding box center [1228, 311] width 26 height 30
click at [1234, 223] on link at bounding box center [1228, 229] width 26 height 30
click at [1232, 530] on icon at bounding box center [1228, 534] width 7 height 9
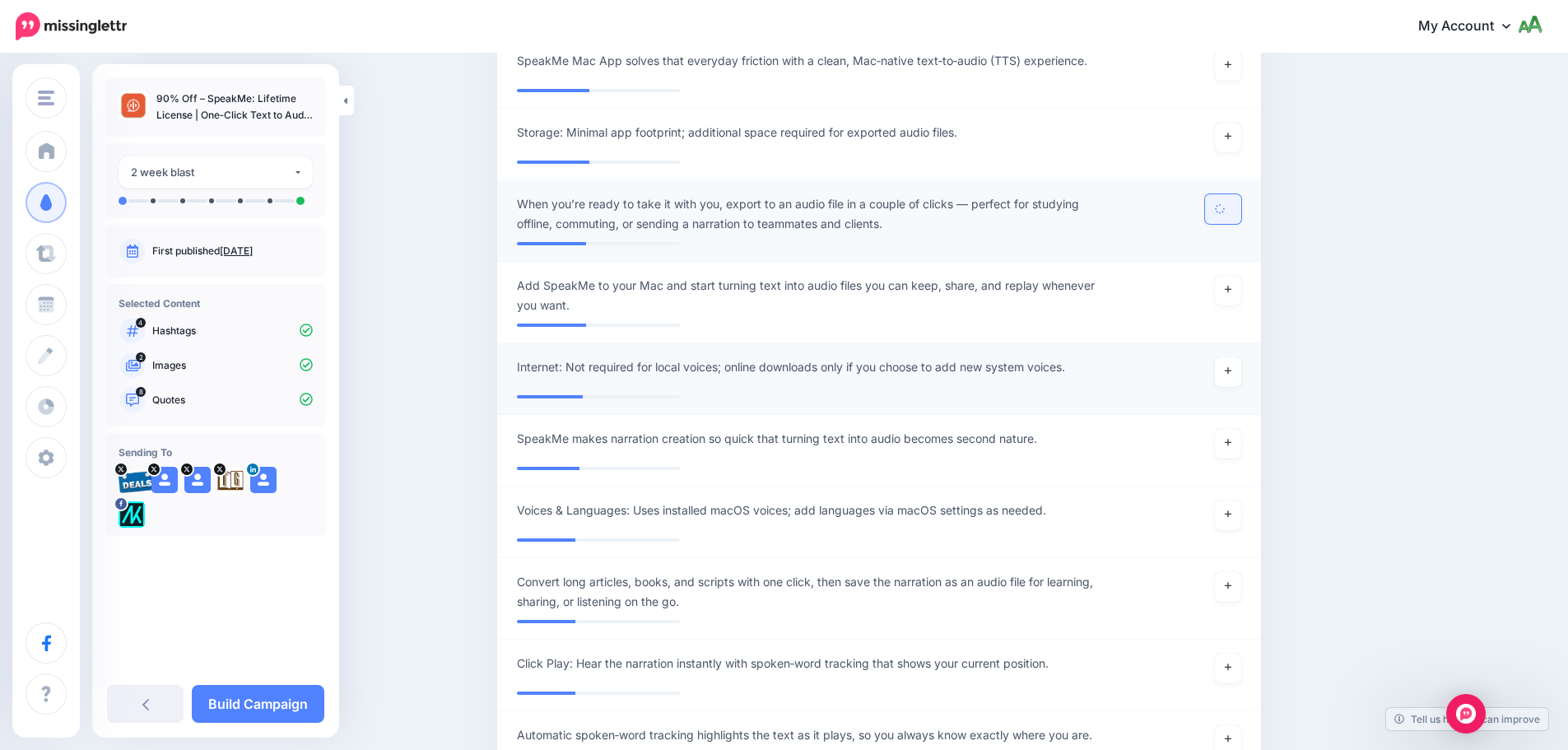
scroll to position [1539, 0]
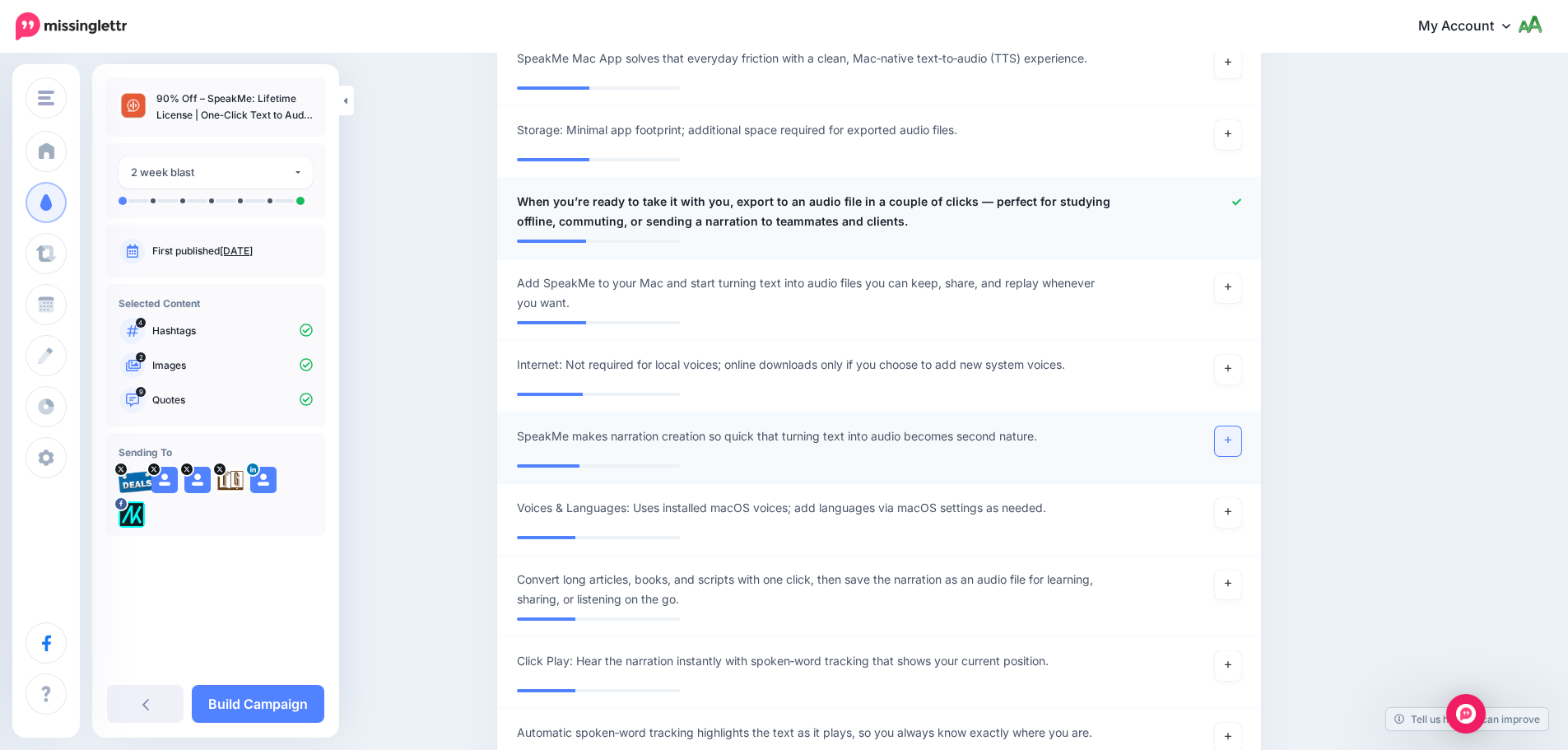
click at [1242, 434] on link at bounding box center [1228, 441] width 26 height 30
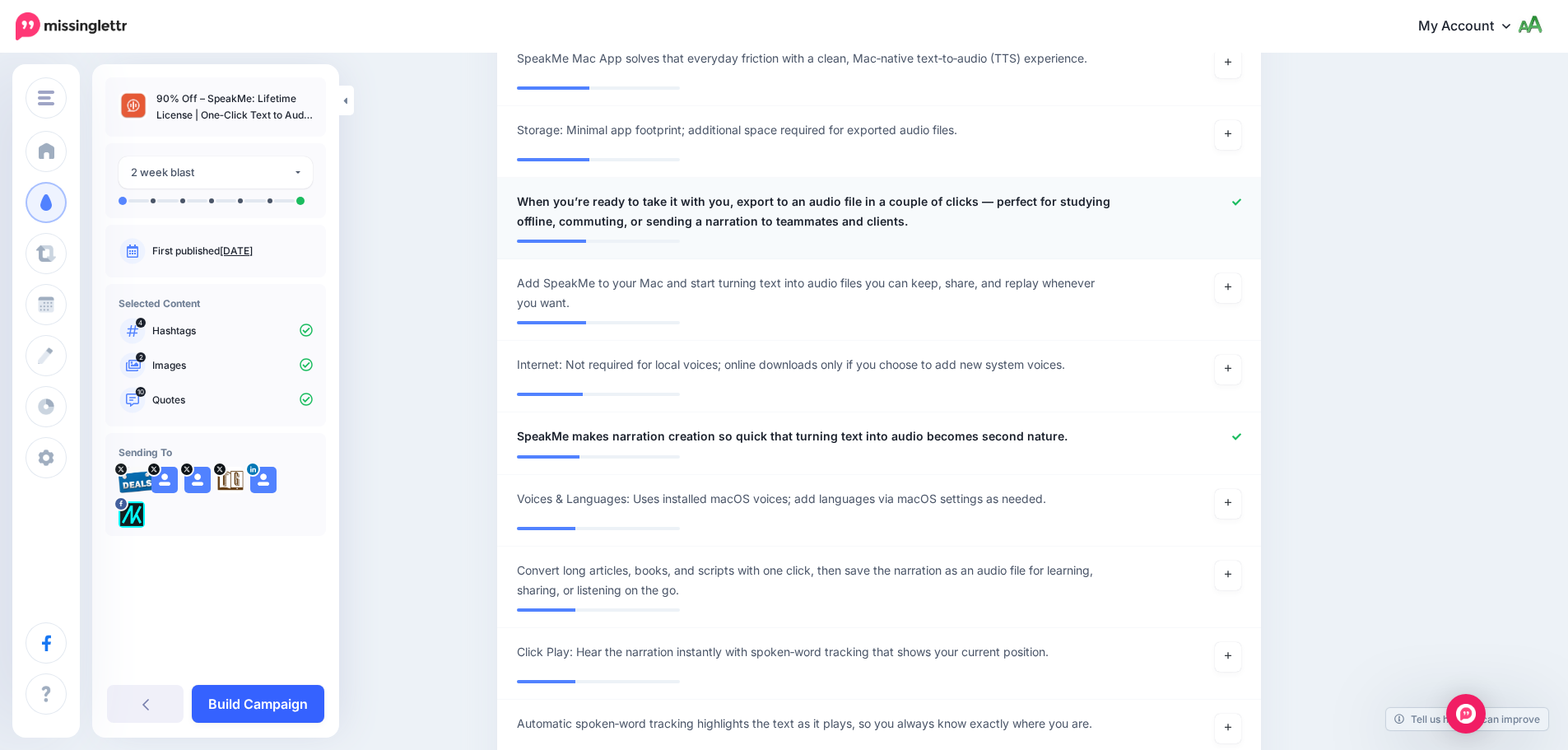
click at [261, 702] on link "Build Campaign" at bounding box center [257, 703] width 132 height 38
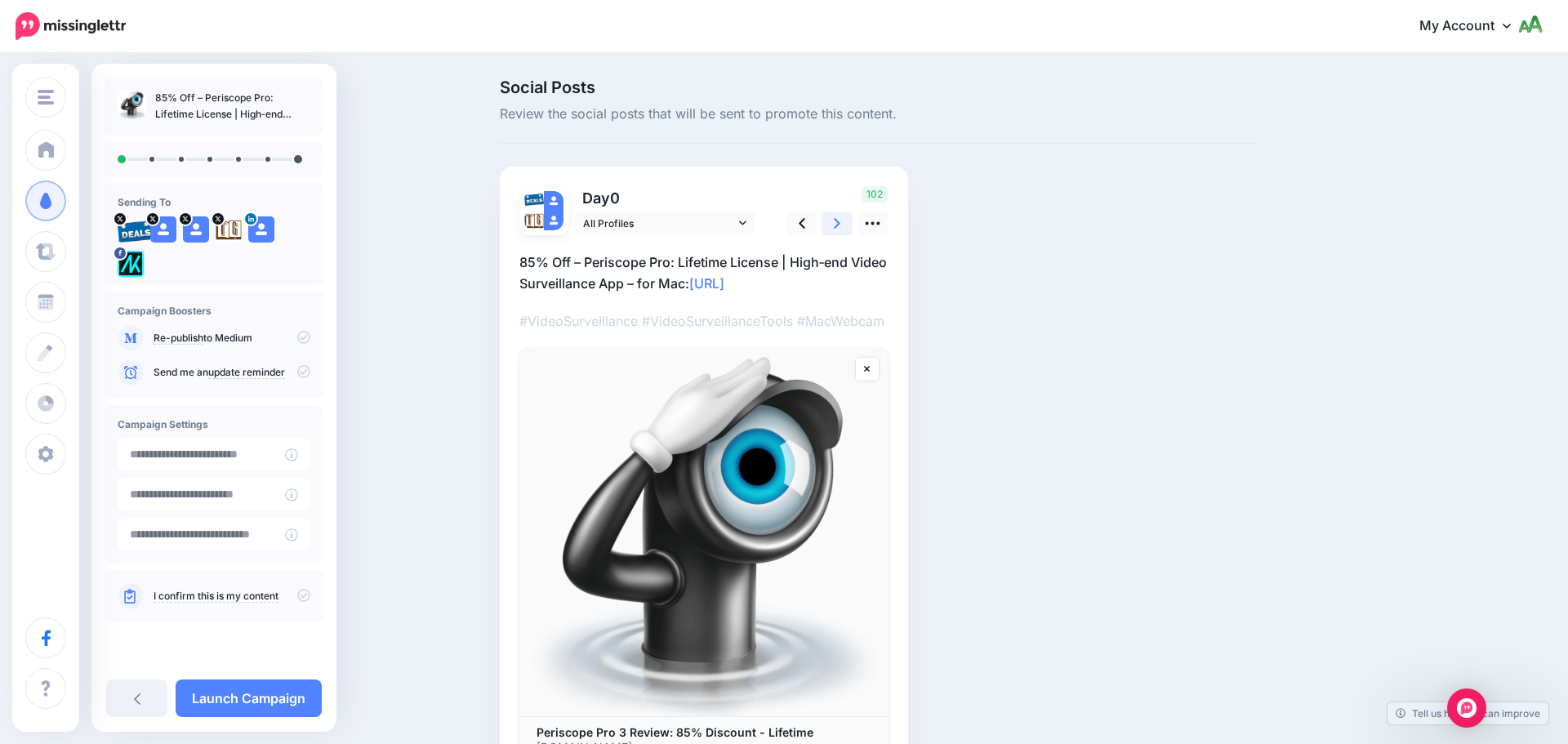
click at [830, 229] on link at bounding box center [837, 223] width 31 height 24
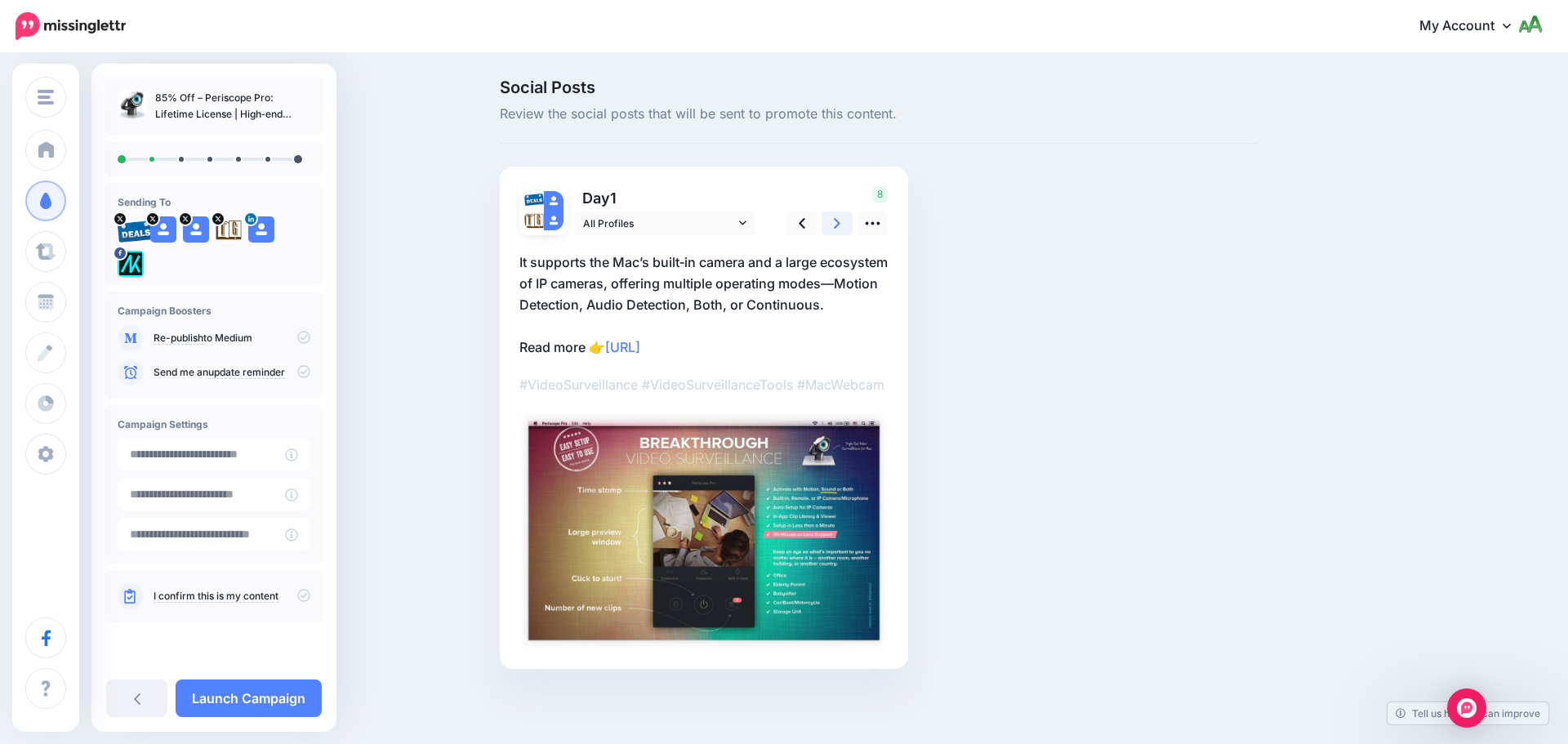
click at [830, 229] on link at bounding box center [837, 223] width 31 height 24
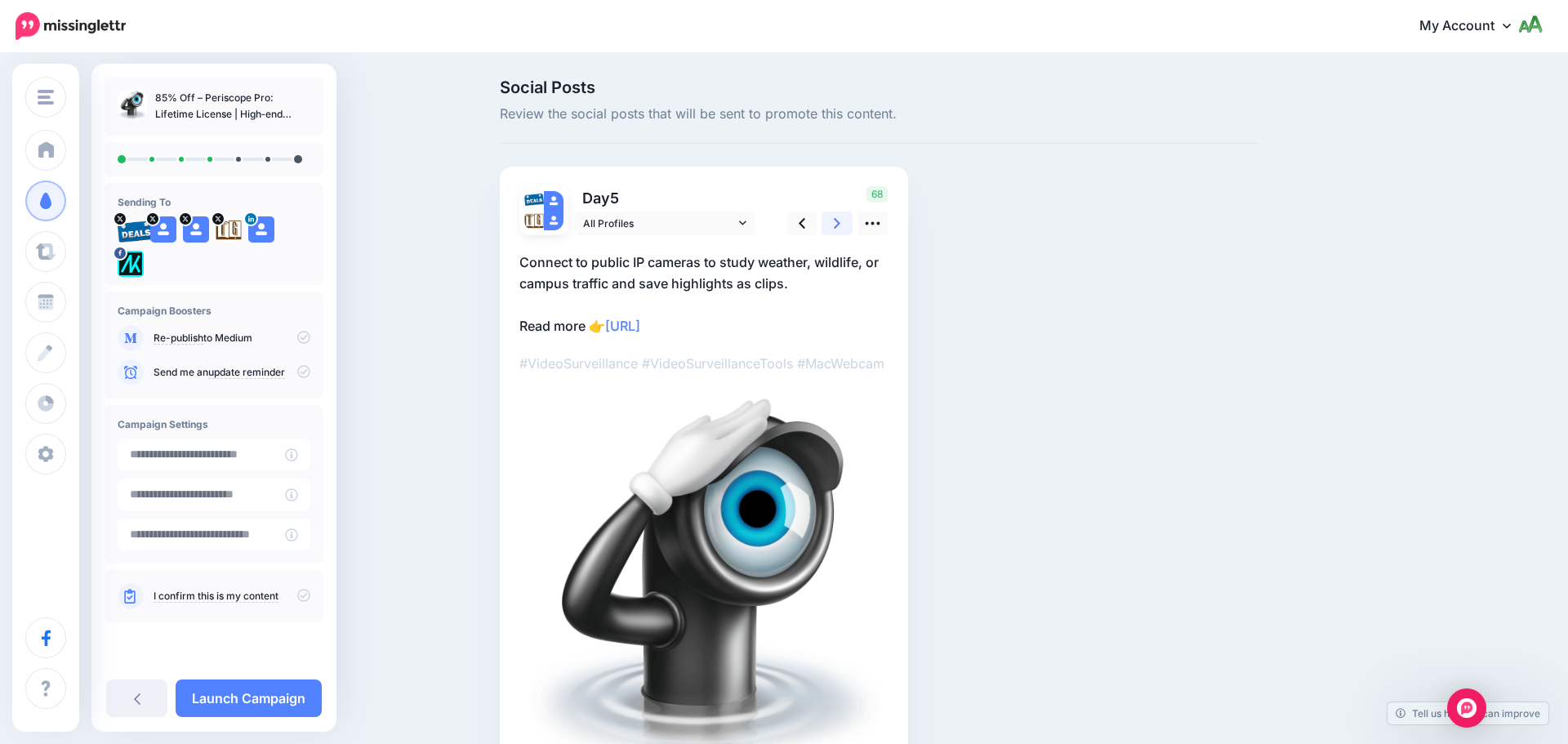
click at [830, 229] on link at bounding box center [837, 223] width 31 height 24
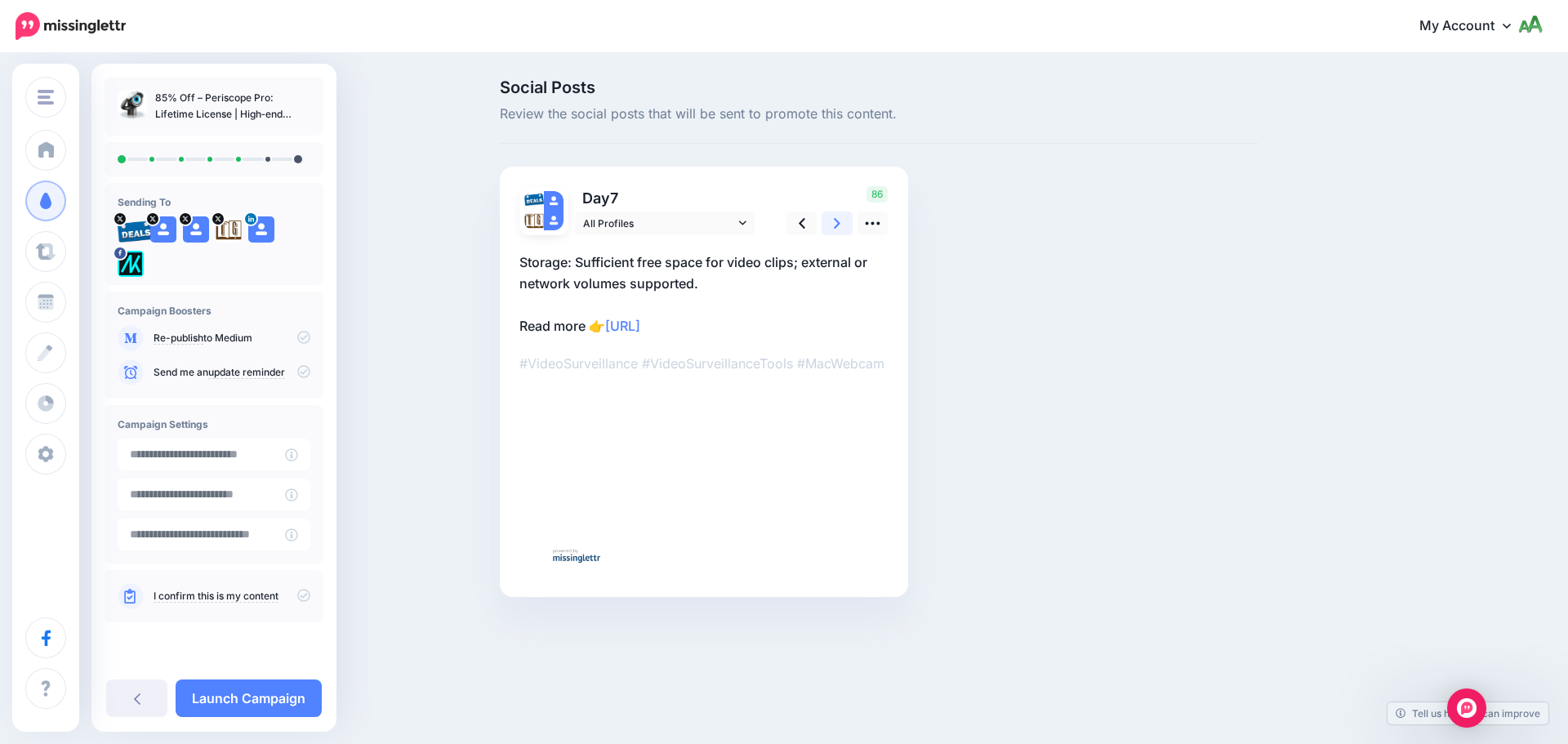
click at [830, 229] on link at bounding box center [837, 223] width 31 height 24
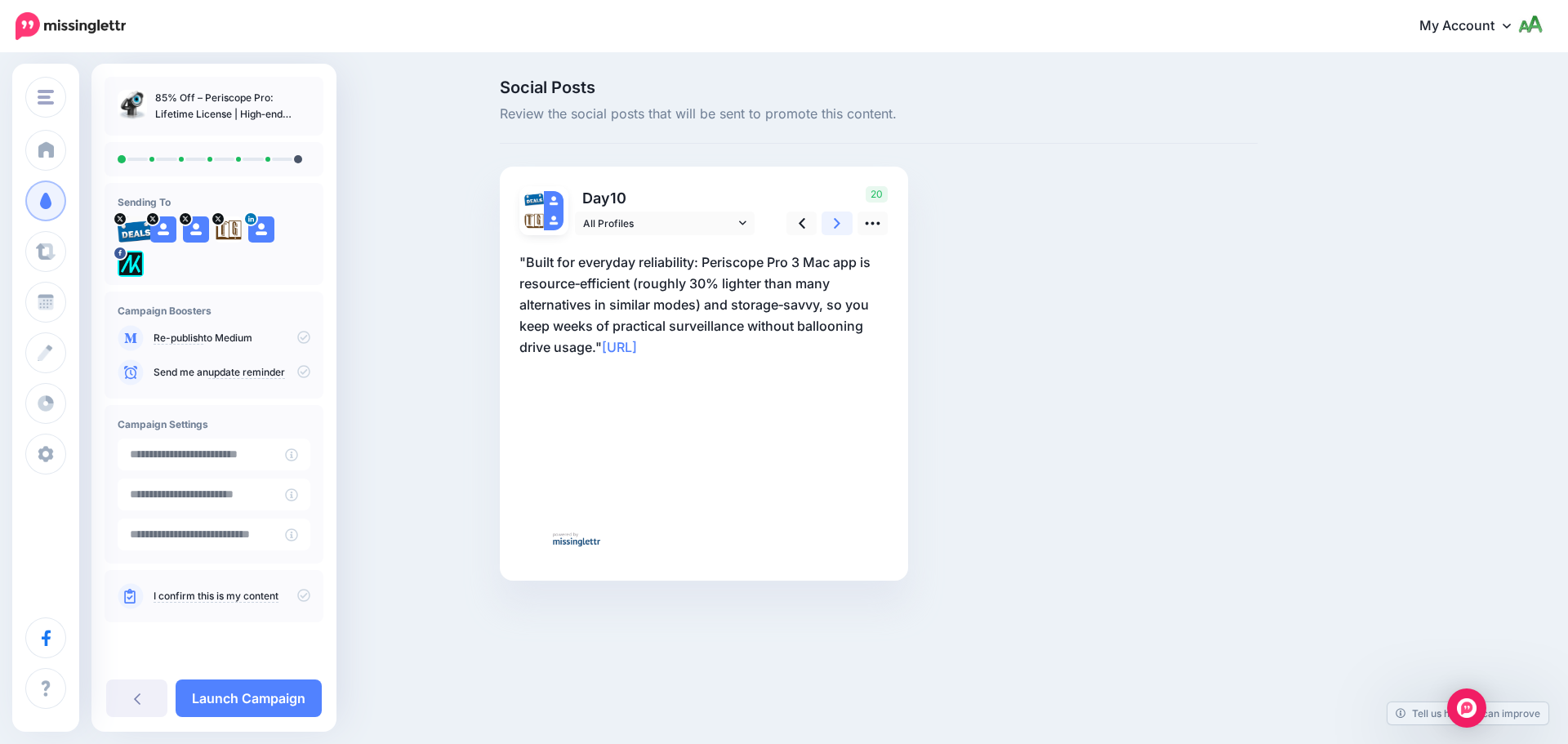
click at [830, 229] on link at bounding box center [837, 223] width 31 height 24
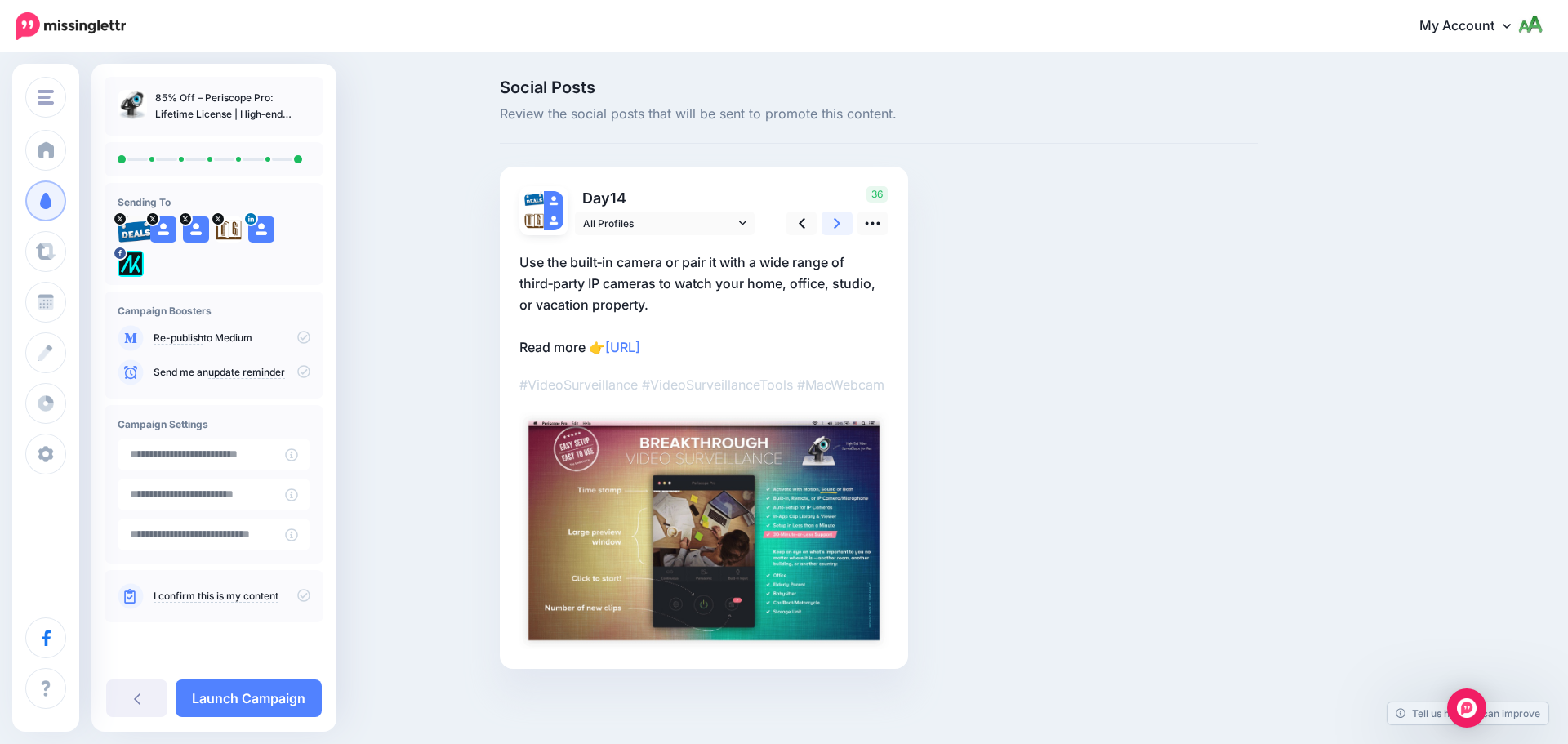
click at [831, 229] on link at bounding box center [837, 223] width 31 height 24
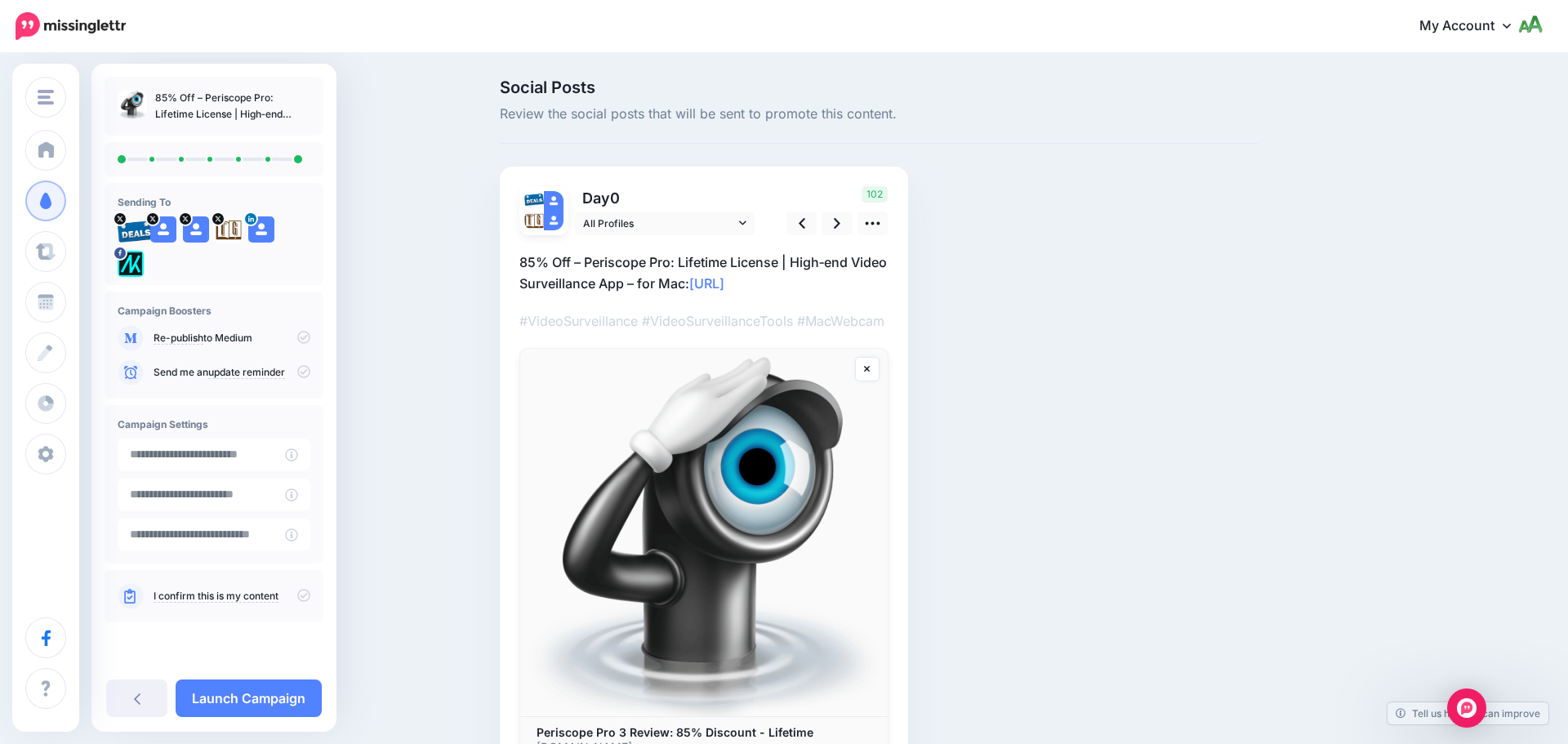
click at [304, 600] on icon at bounding box center [304, 596] width 13 height 13
click at [301, 372] on icon at bounding box center [304, 372] width 13 height 13
click at [273, 701] on link "Launch Campaign" at bounding box center [249, 698] width 146 height 38
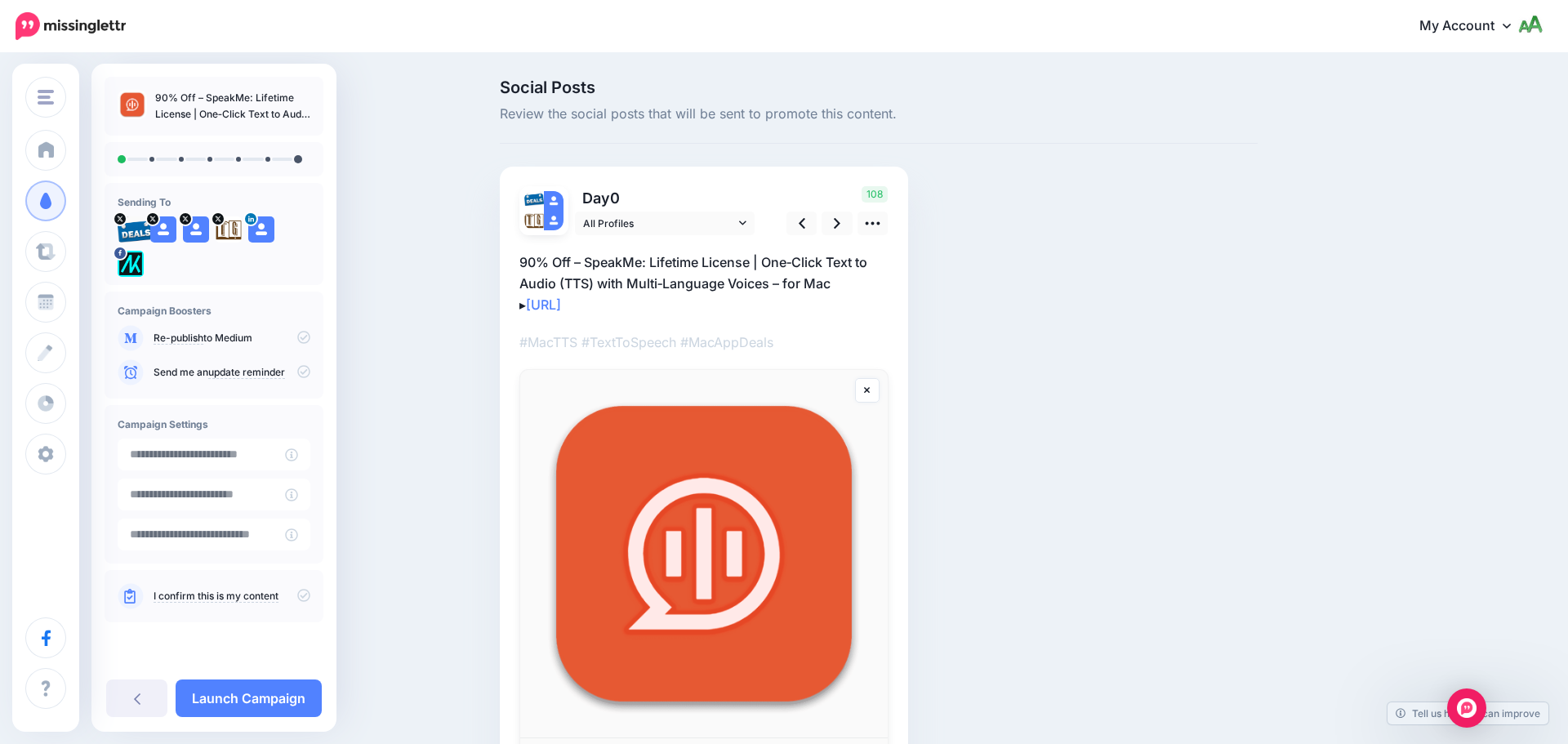
click at [296, 377] on p "Send me an update reminder" at bounding box center [231, 372] width 157 height 14
click at [298, 372] on icon at bounding box center [304, 372] width 13 height 13
click at [297, 593] on icon at bounding box center [304, 596] width 13 height 13
click at [839, 225] on icon at bounding box center [837, 224] width 7 height 17
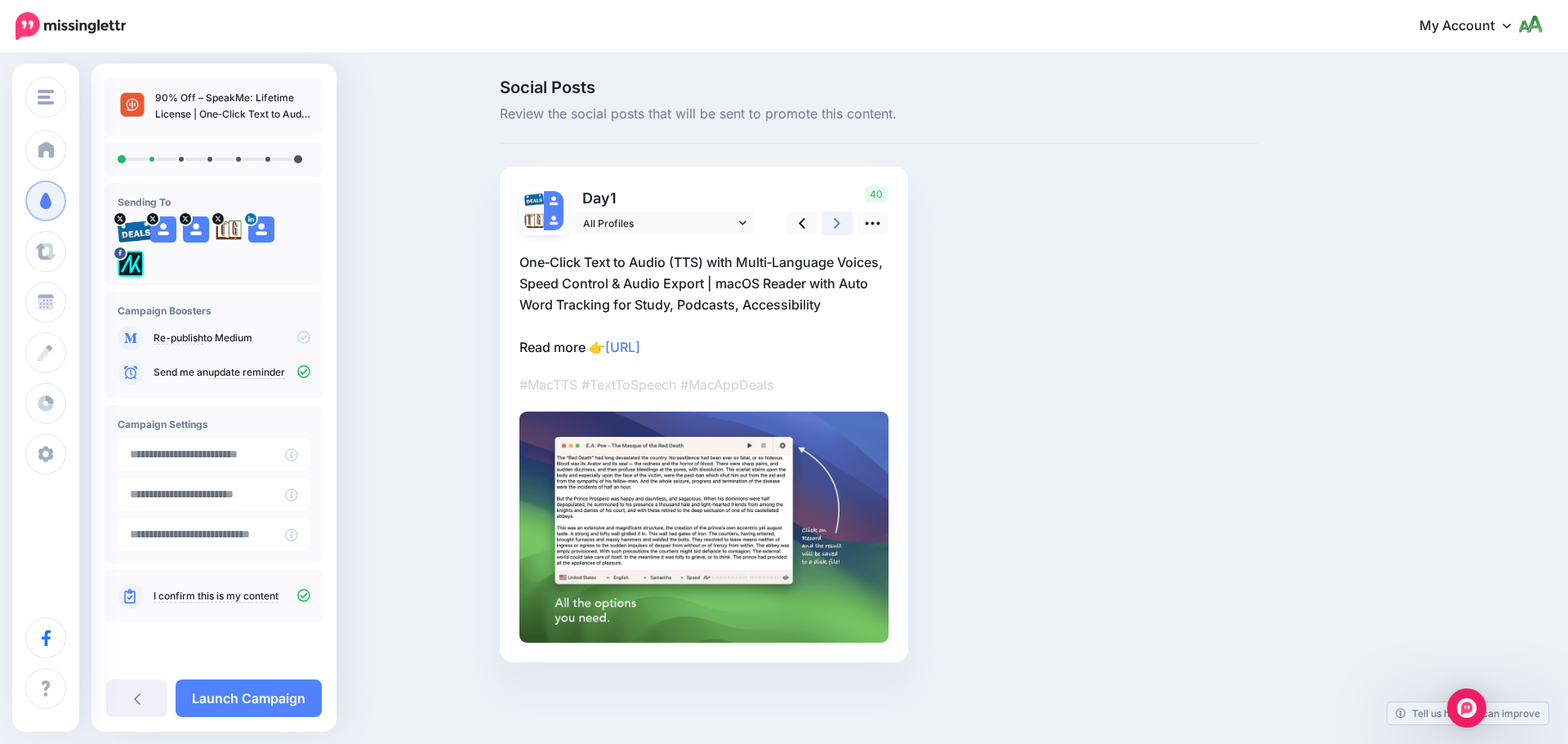
click at [839, 225] on icon at bounding box center [837, 224] width 7 height 17
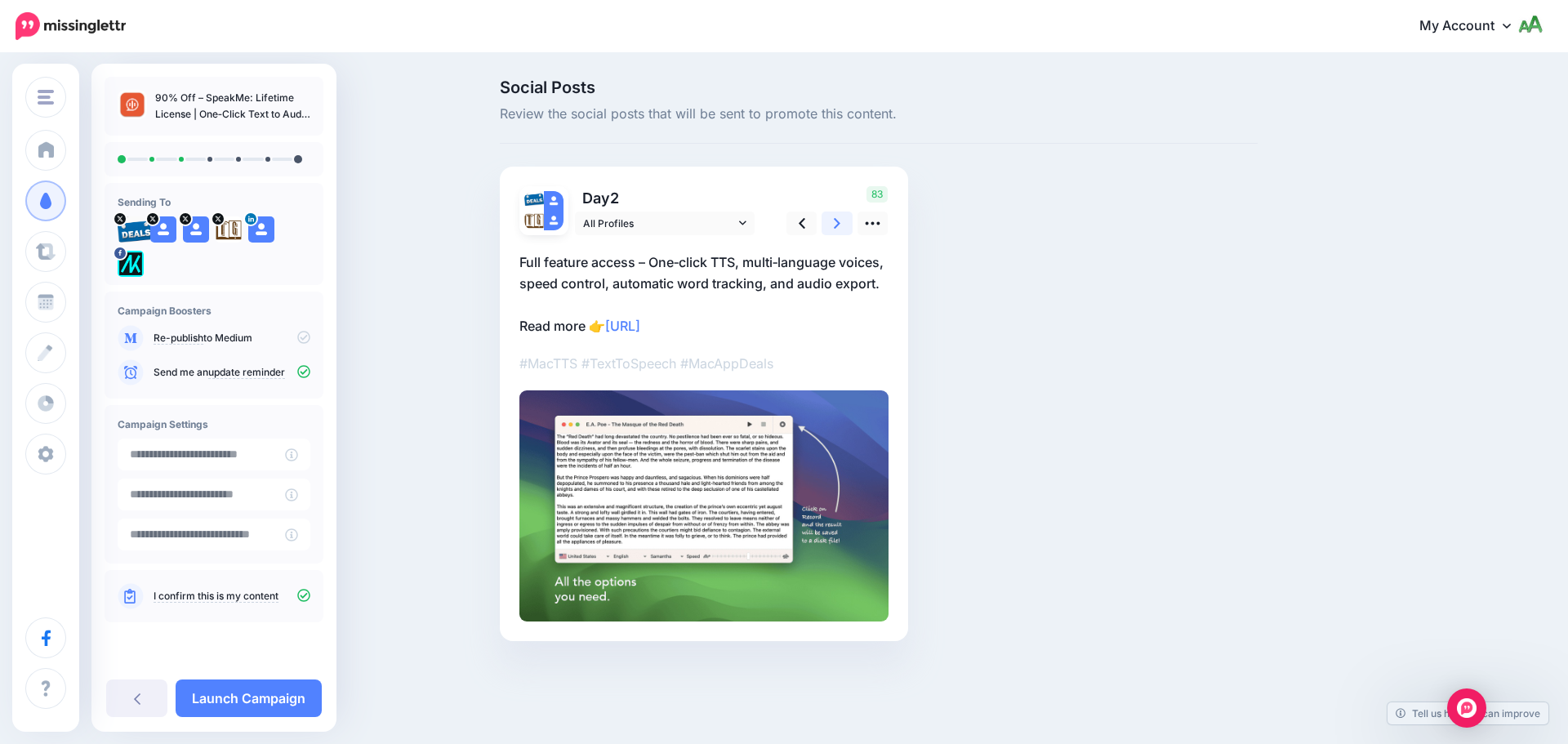
click at [839, 225] on icon at bounding box center [837, 224] width 7 height 17
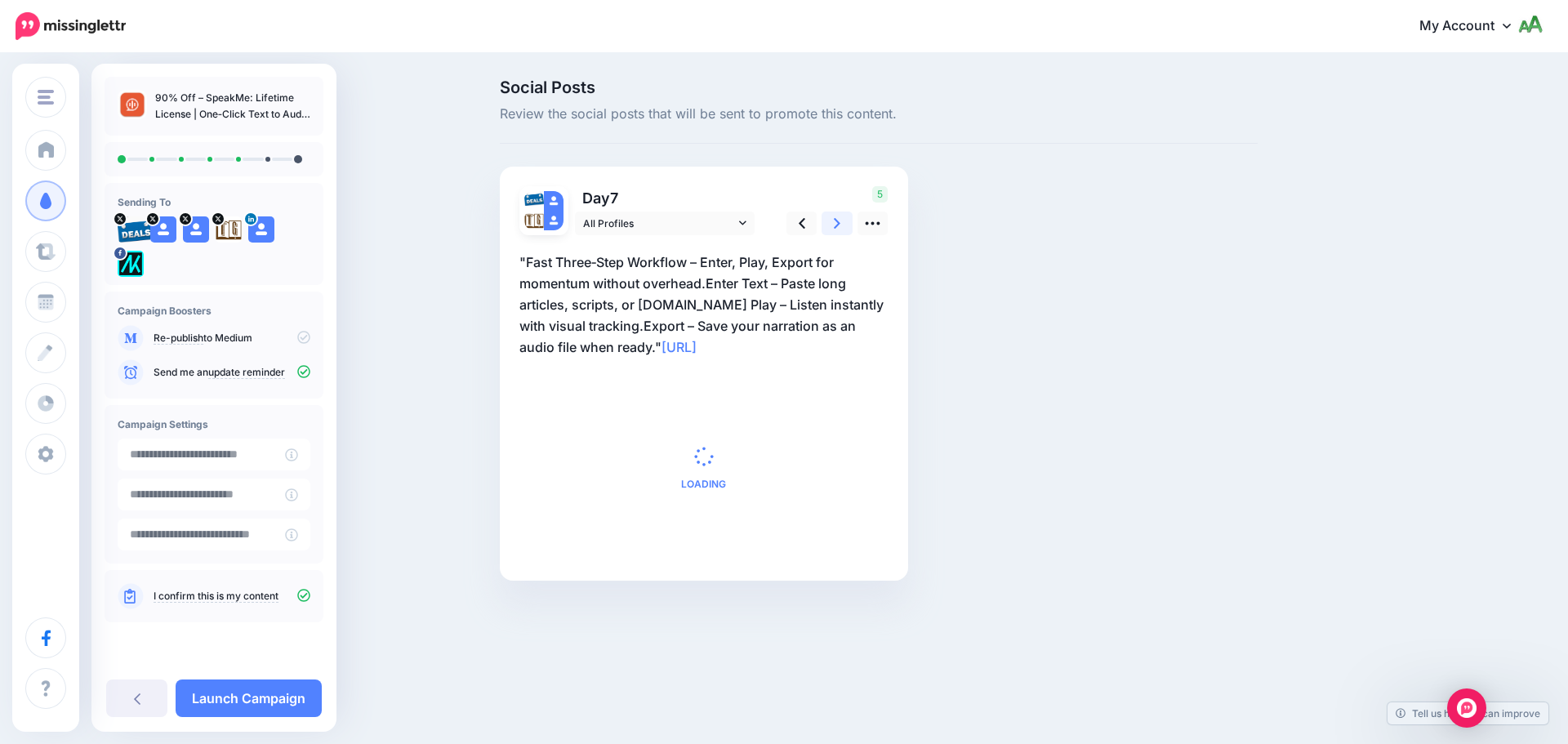
click at [839, 225] on icon at bounding box center [837, 224] width 7 height 17
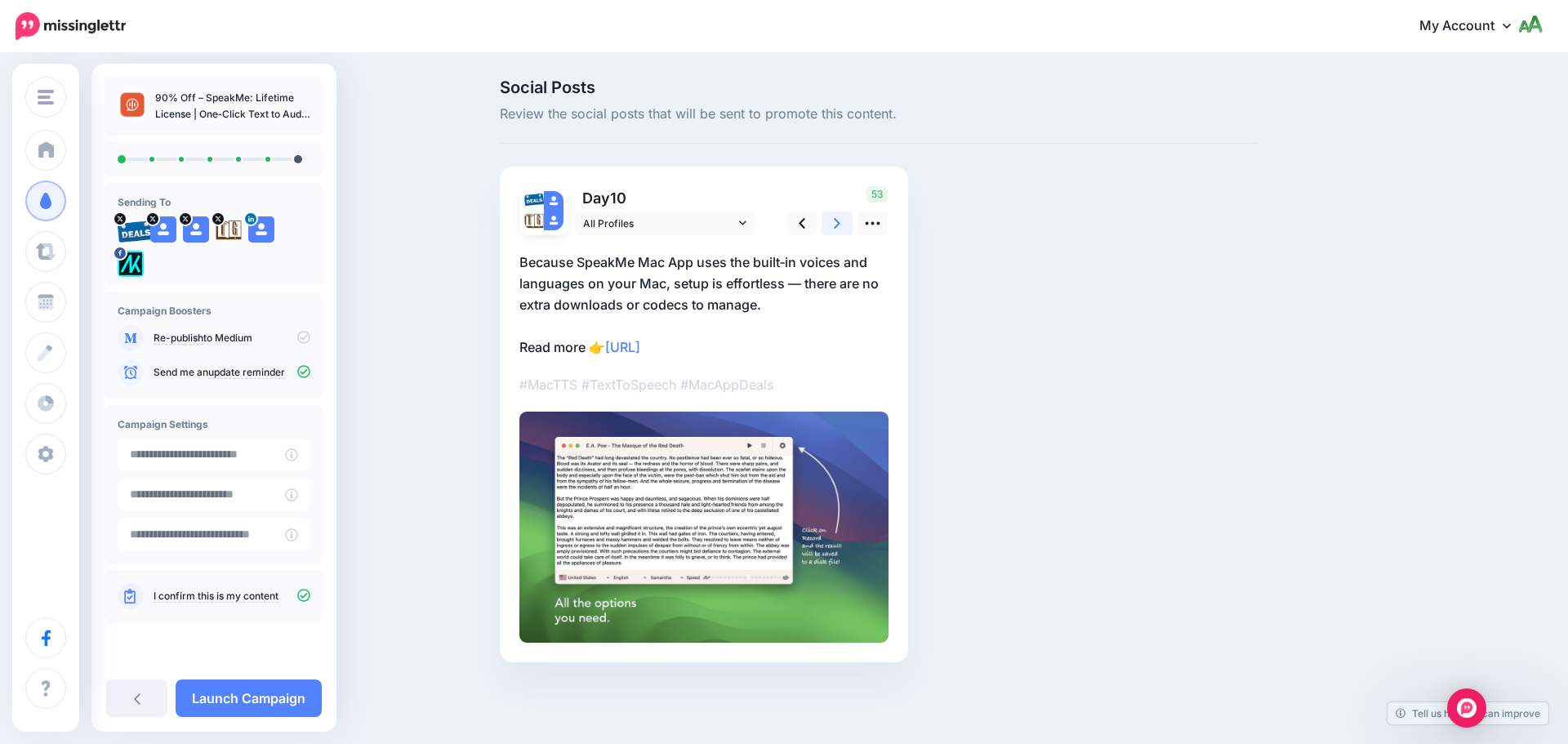
click at [839, 225] on icon at bounding box center [837, 224] width 7 height 17
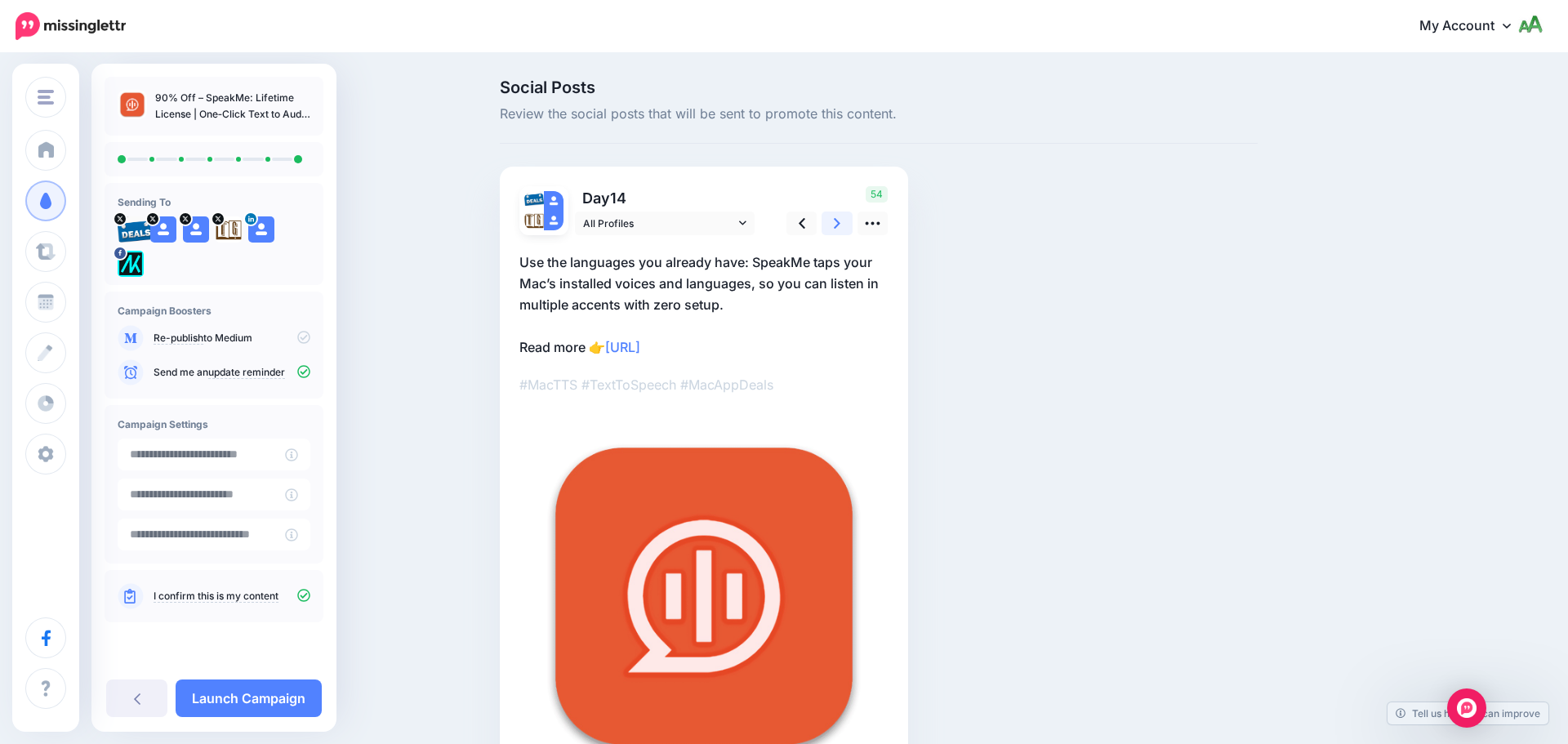
click at [839, 225] on icon at bounding box center [837, 224] width 7 height 17
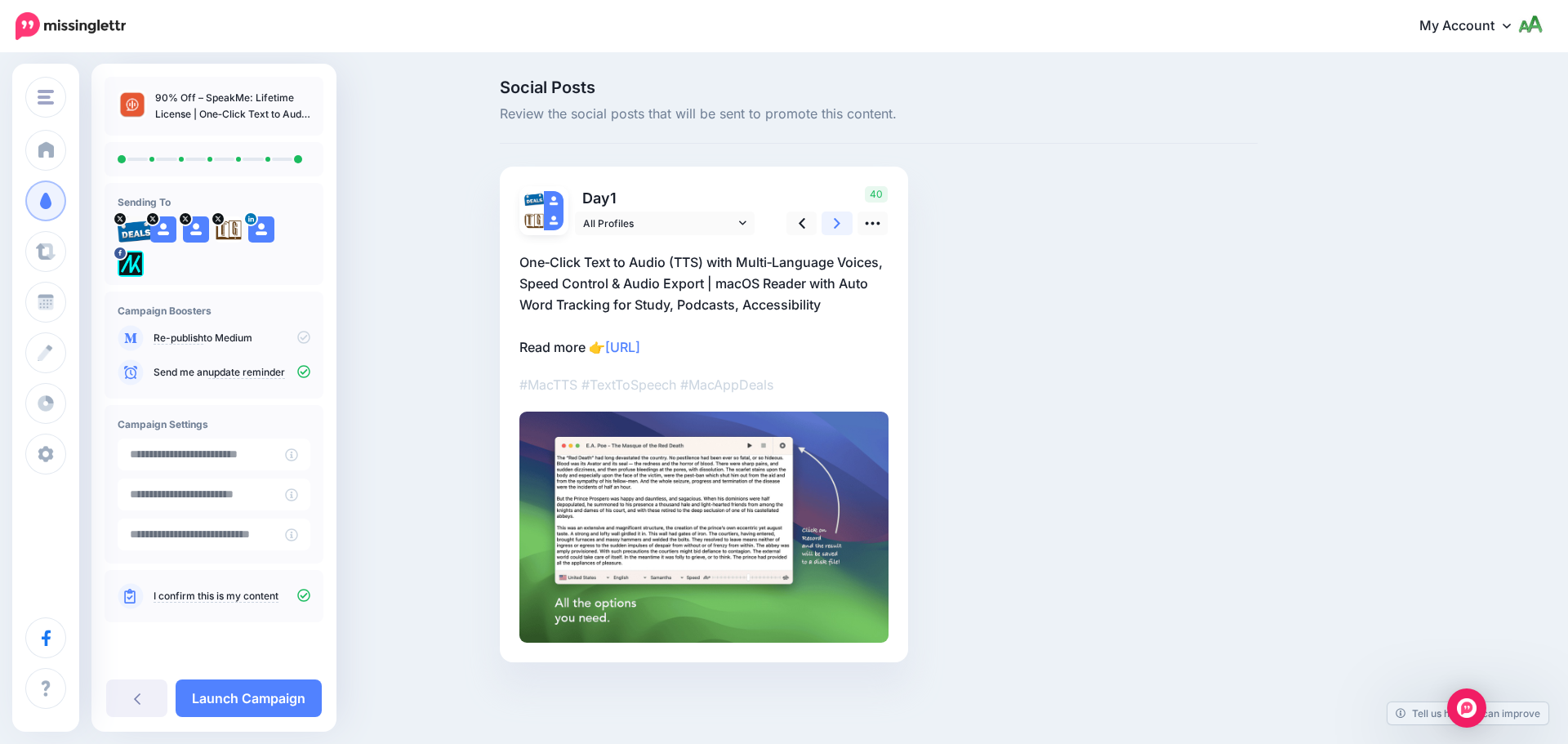
click at [839, 225] on icon at bounding box center [837, 224] width 7 height 17
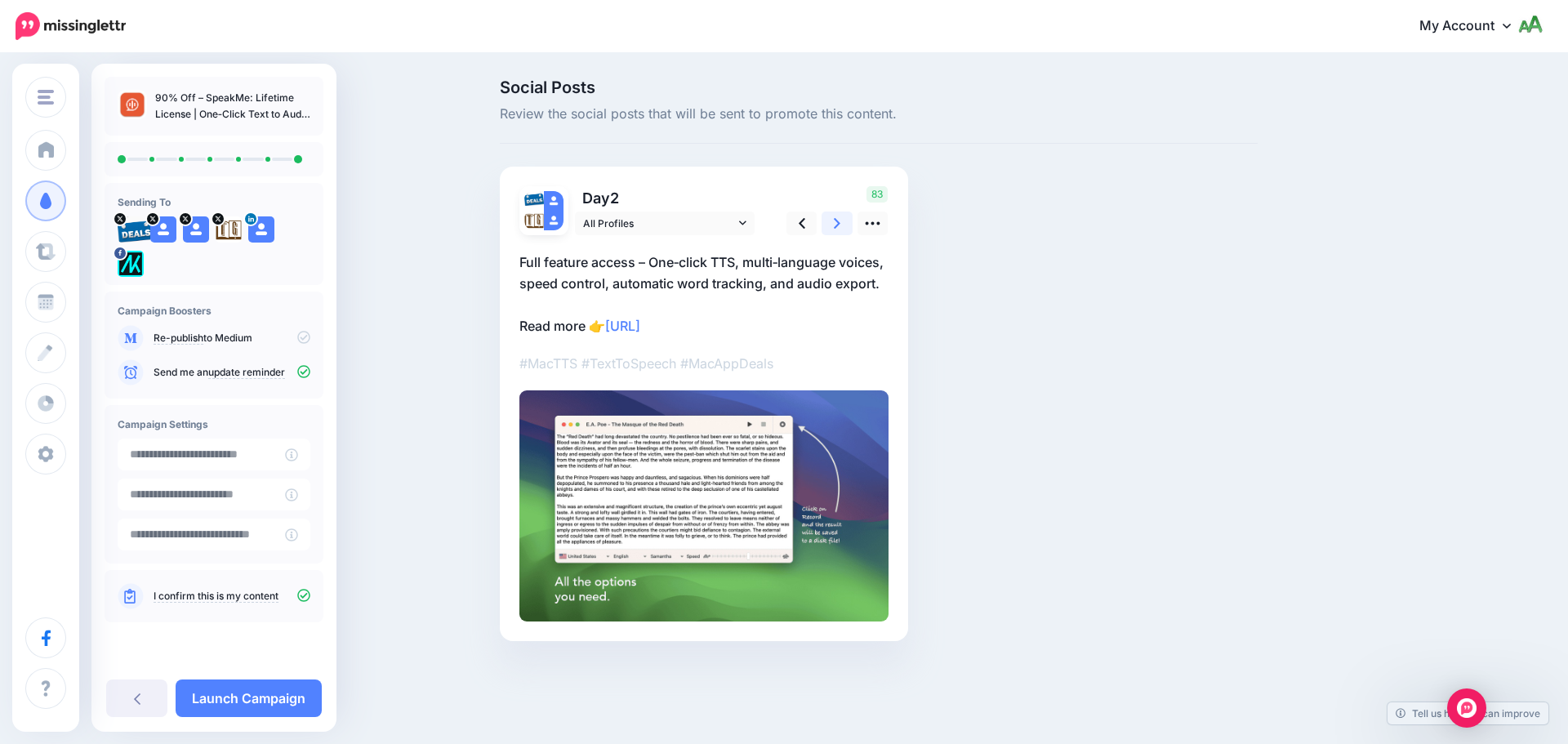
drag, startPoint x: 839, startPoint y: 225, endPoint x: 814, endPoint y: 263, distance: 45.5
click at [839, 226] on icon at bounding box center [837, 224] width 7 height 17
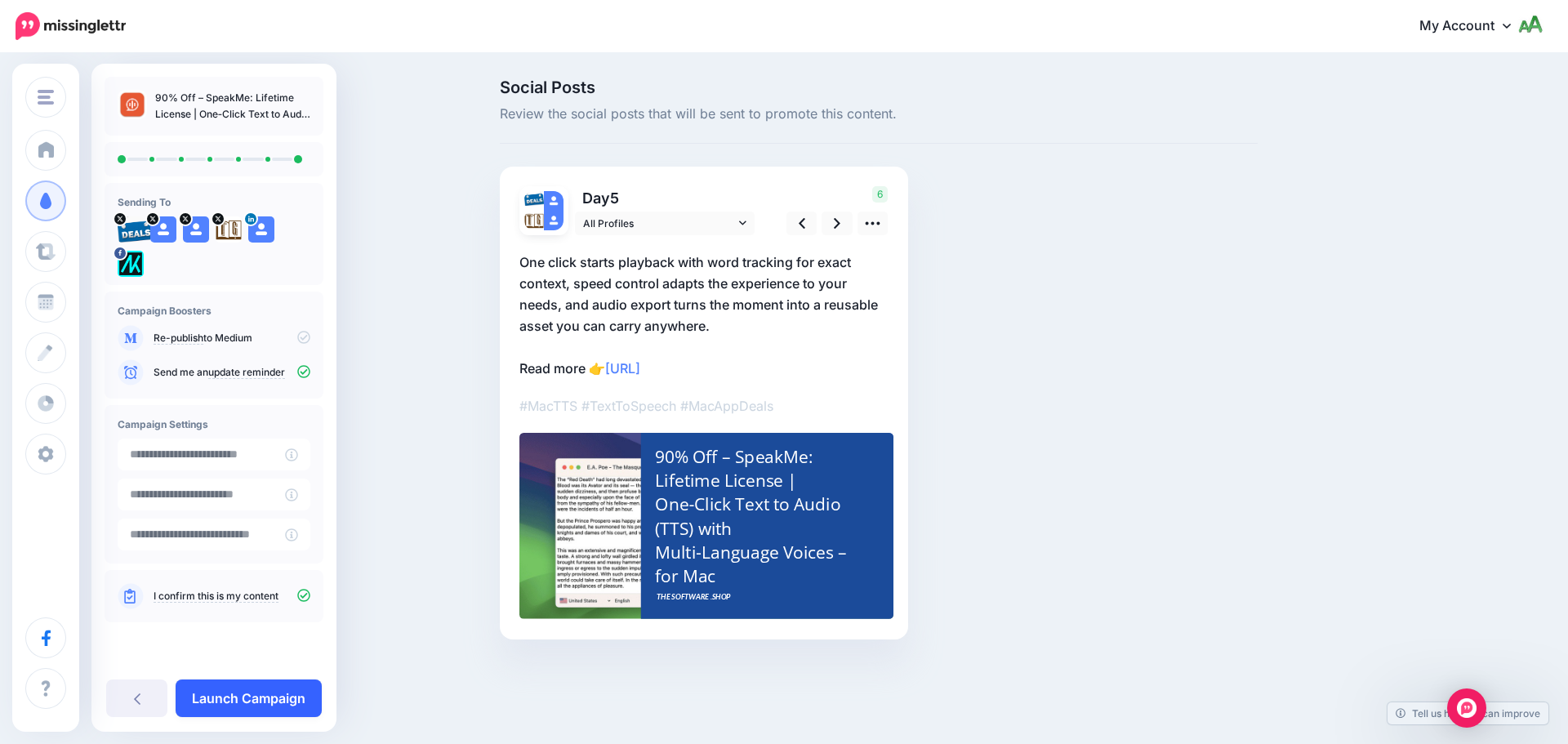
click at [273, 695] on link "Launch Campaign" at bounding box center [249, 698] width 146 height 38
